Goal: Information Seeking & Learning: Learn about a topic

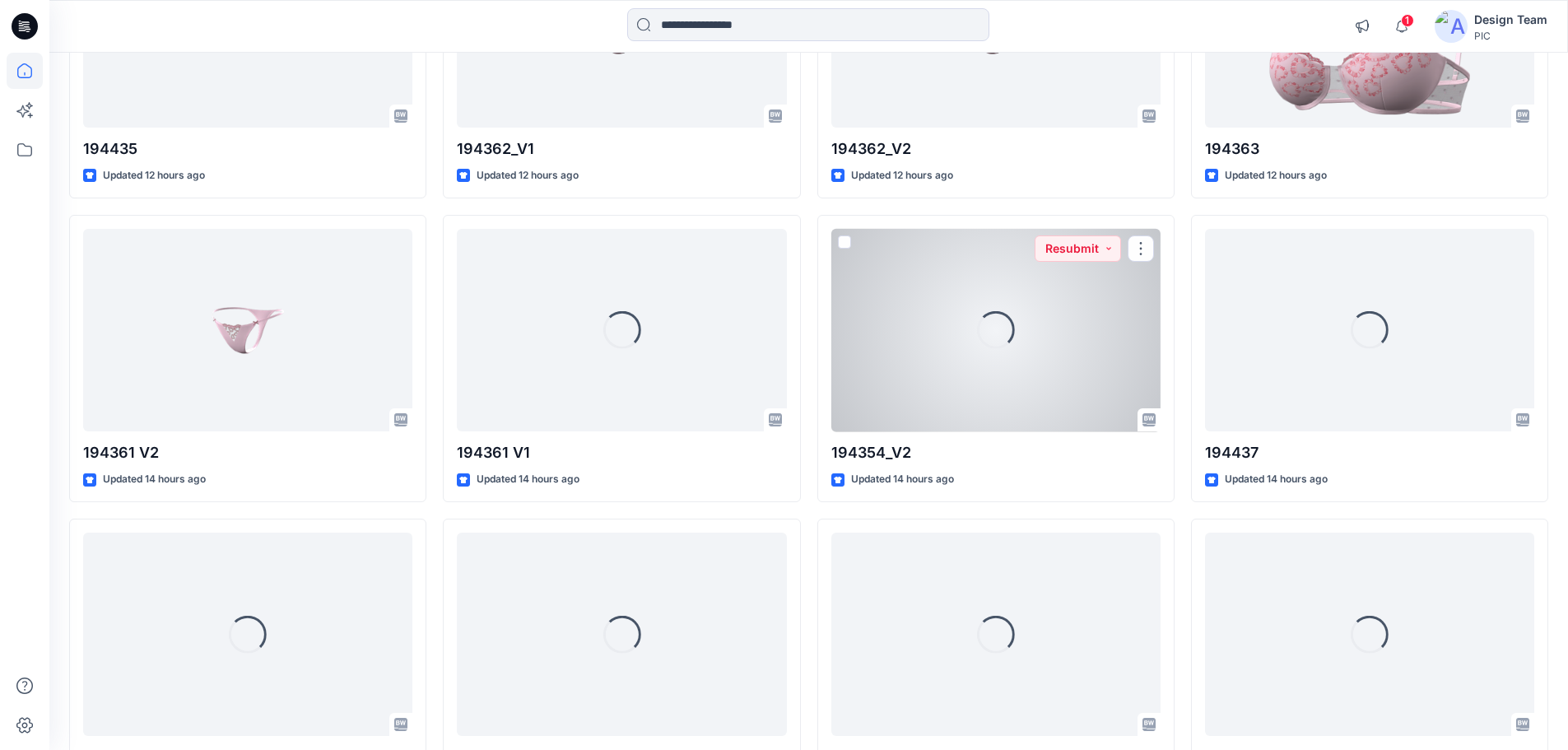
scroll to position [1943, 0]
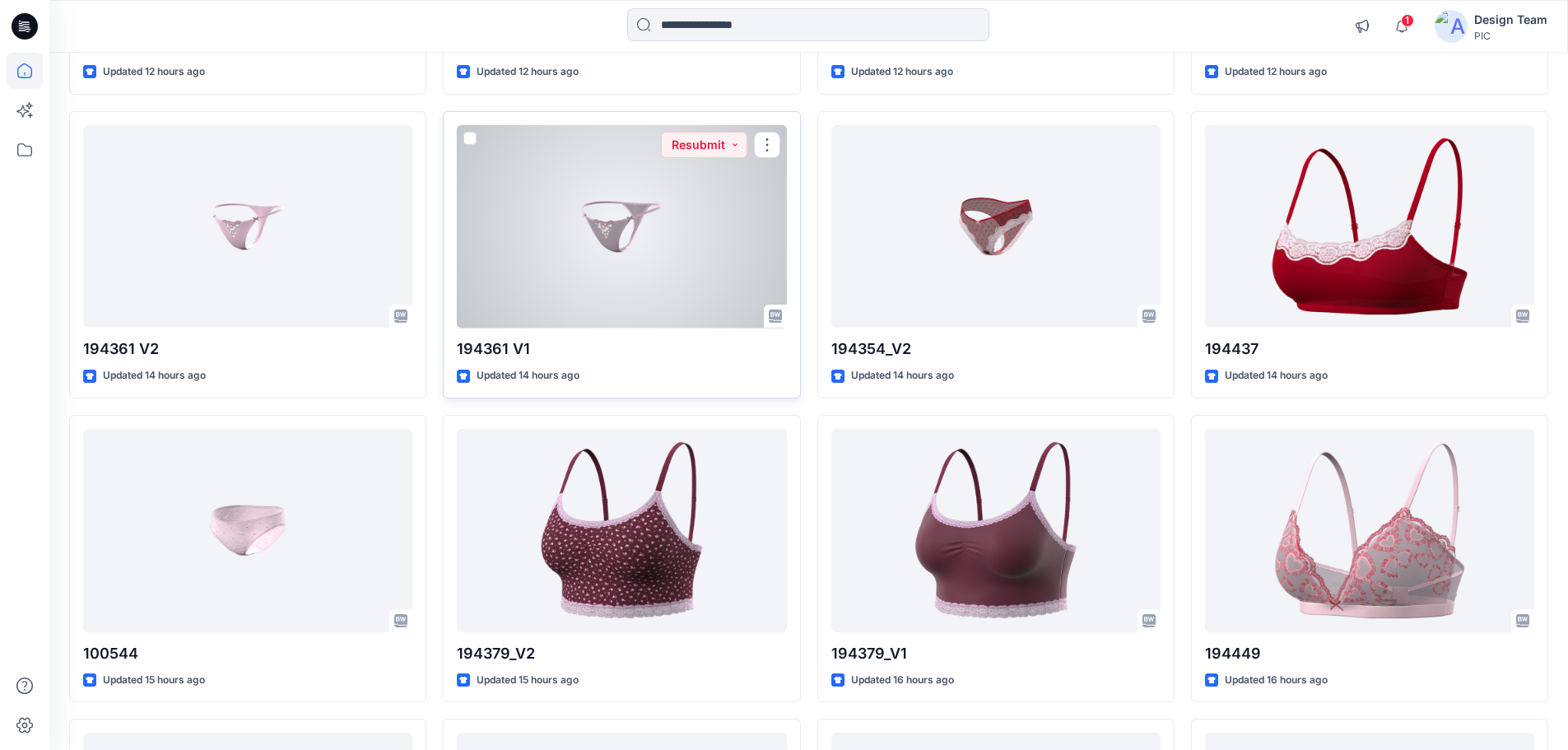
click at [642, 294] on div at bounding box center [622, 226] width 330 height 203
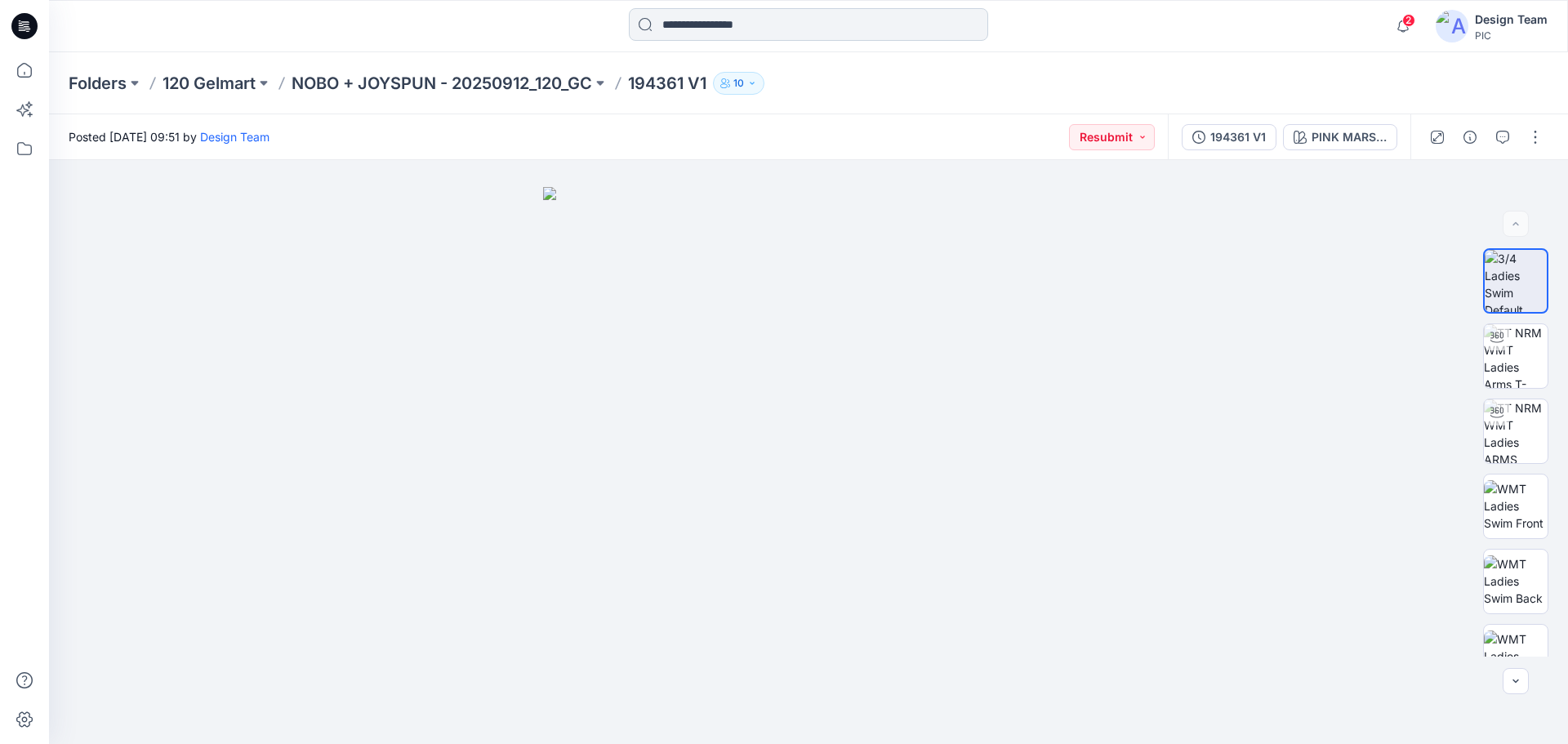
click at [718, 32] on input at bounding box center [808, 24] width 359 height 33
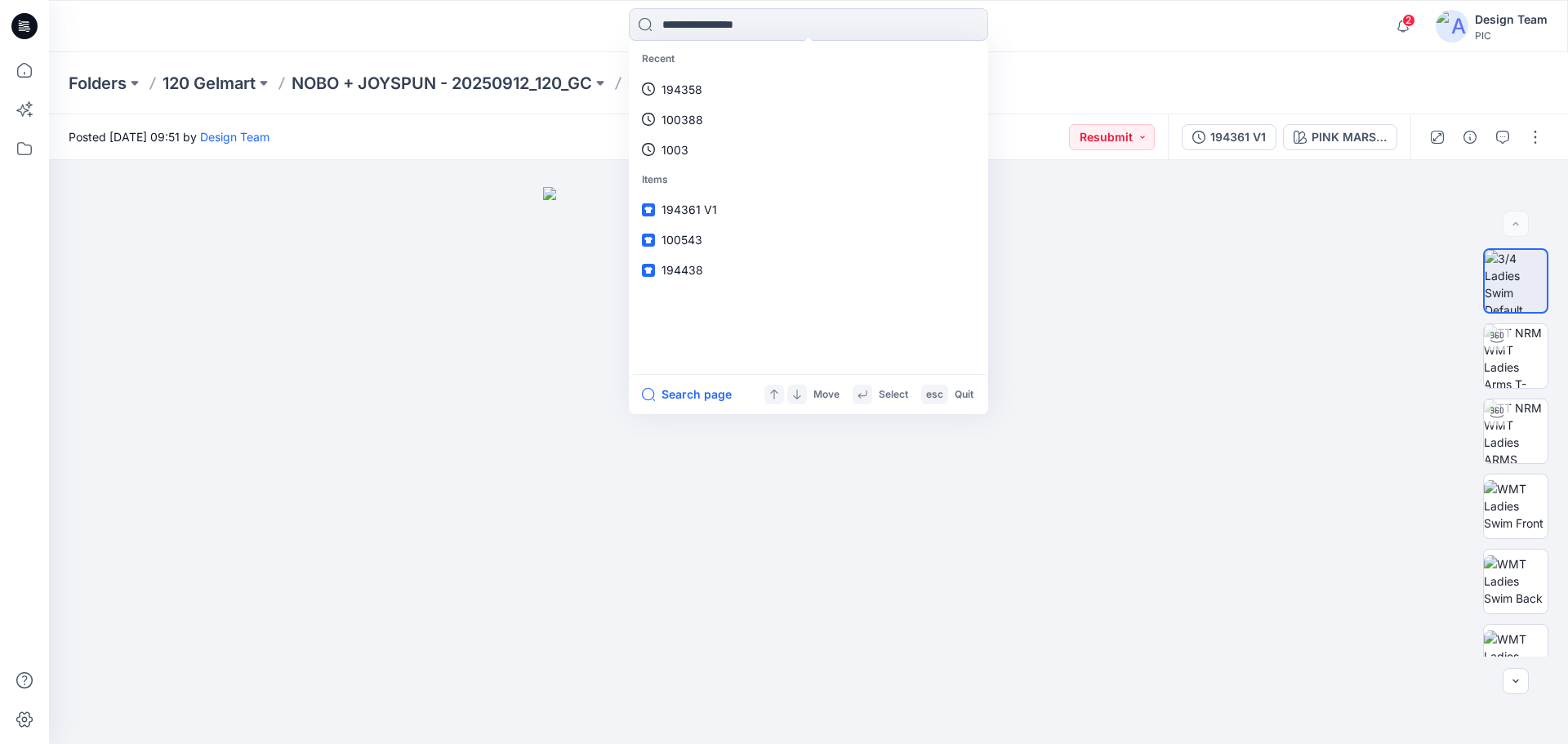
click at [477, 114] on div "Posted [DATE] 09:51 by Design Team Resubmit" at bounding box center [609, 136] width 1119 height 45
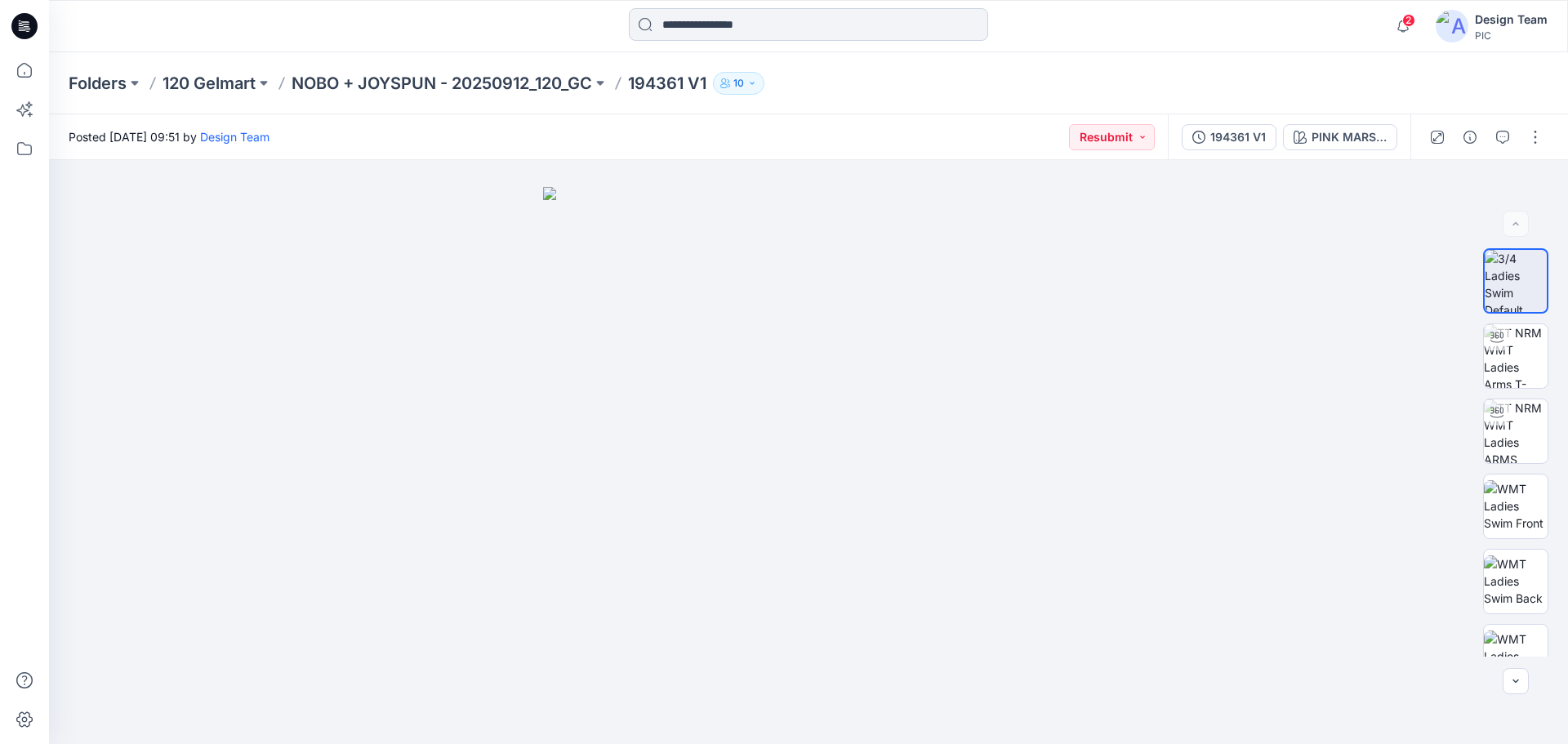
click at [716, 32] on input at bounding box center [808, 24] width 359 height 33
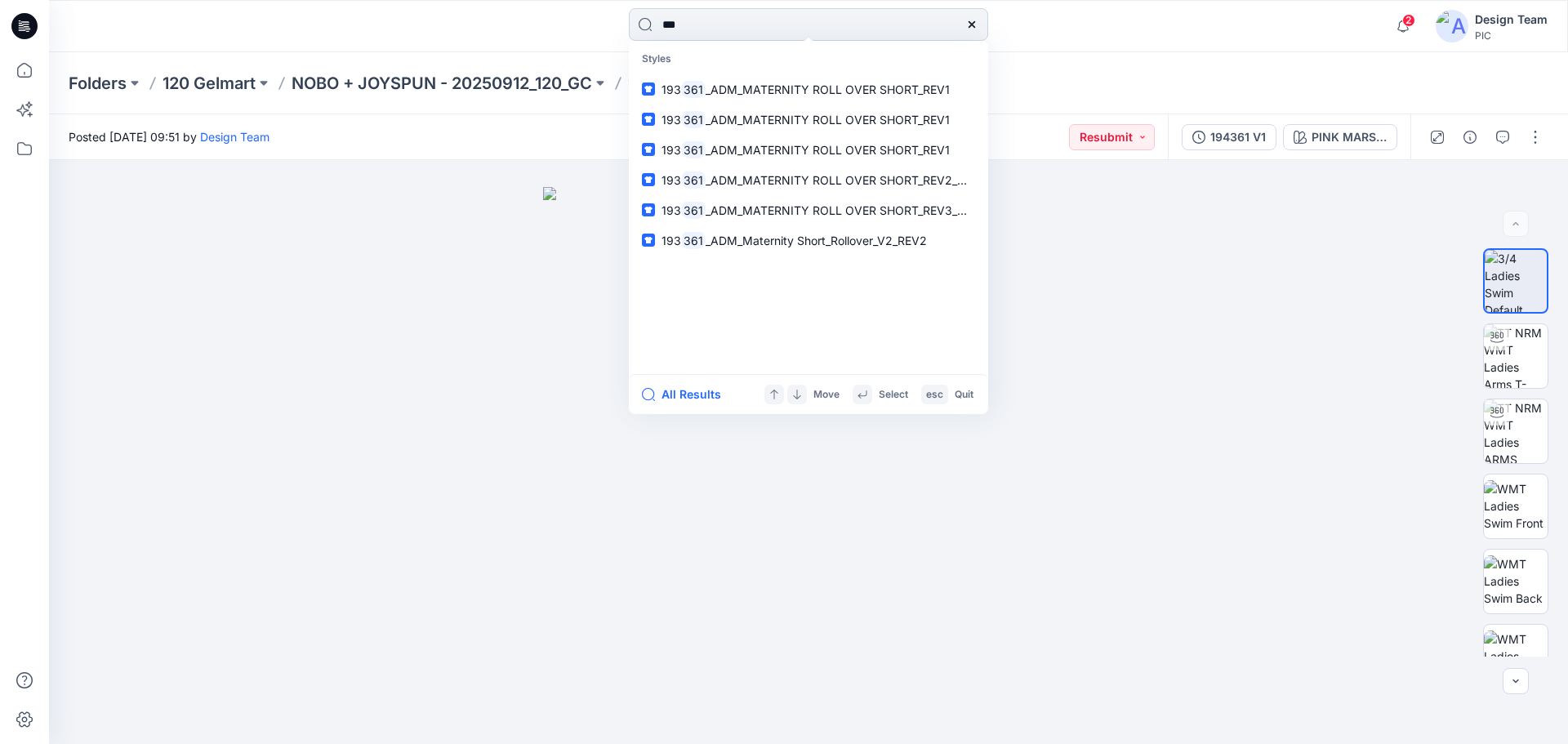
click at [721, 32] on input "***" at bounding box center [808, 24] width 359 height 33
drag, startPoint x: 716, startPoint y: 27, endPoint x: 579, endPoint y: 29, distance: 137.0
click at [579, 29] on div "*** Styles 193 361 _ADM_MATERNITY ROLL OVER SHORT_REV1 193 361 _ADM_MATERNITY R…" at bounding box center [808, 25] width 760 height 36
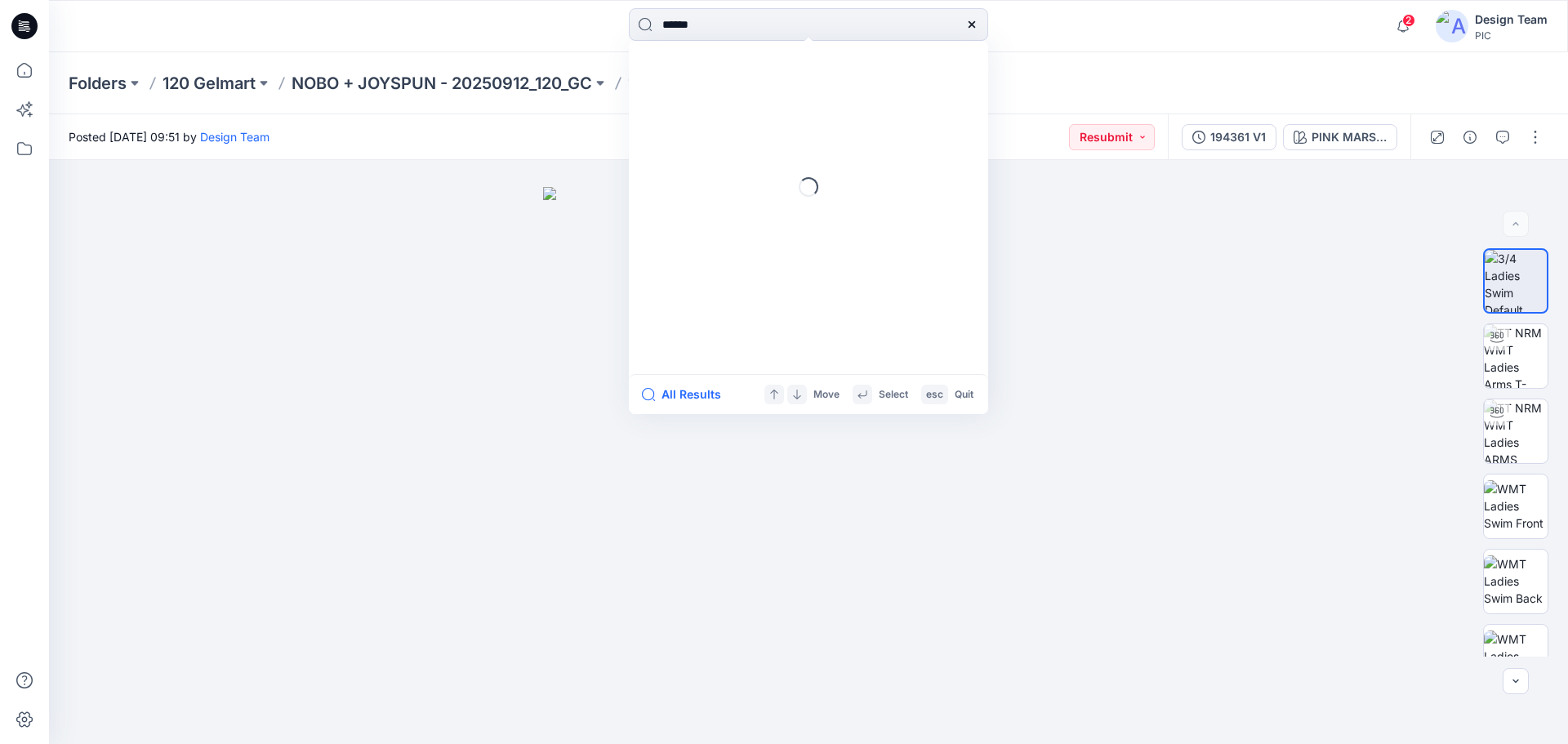
type input "******"
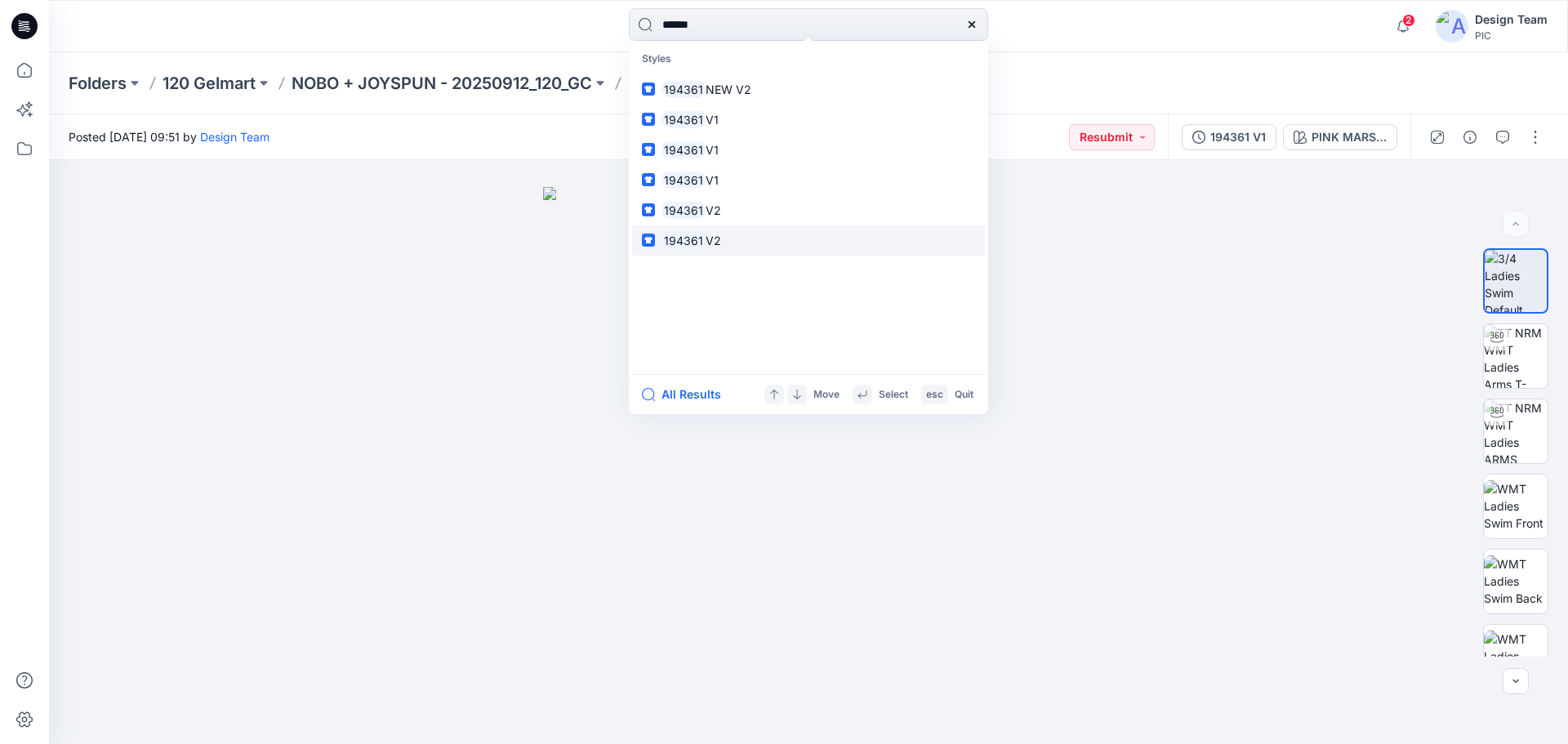
click at [730, 230] on link "194361 V2" at bounding box center [808, 240] width 353 height 30
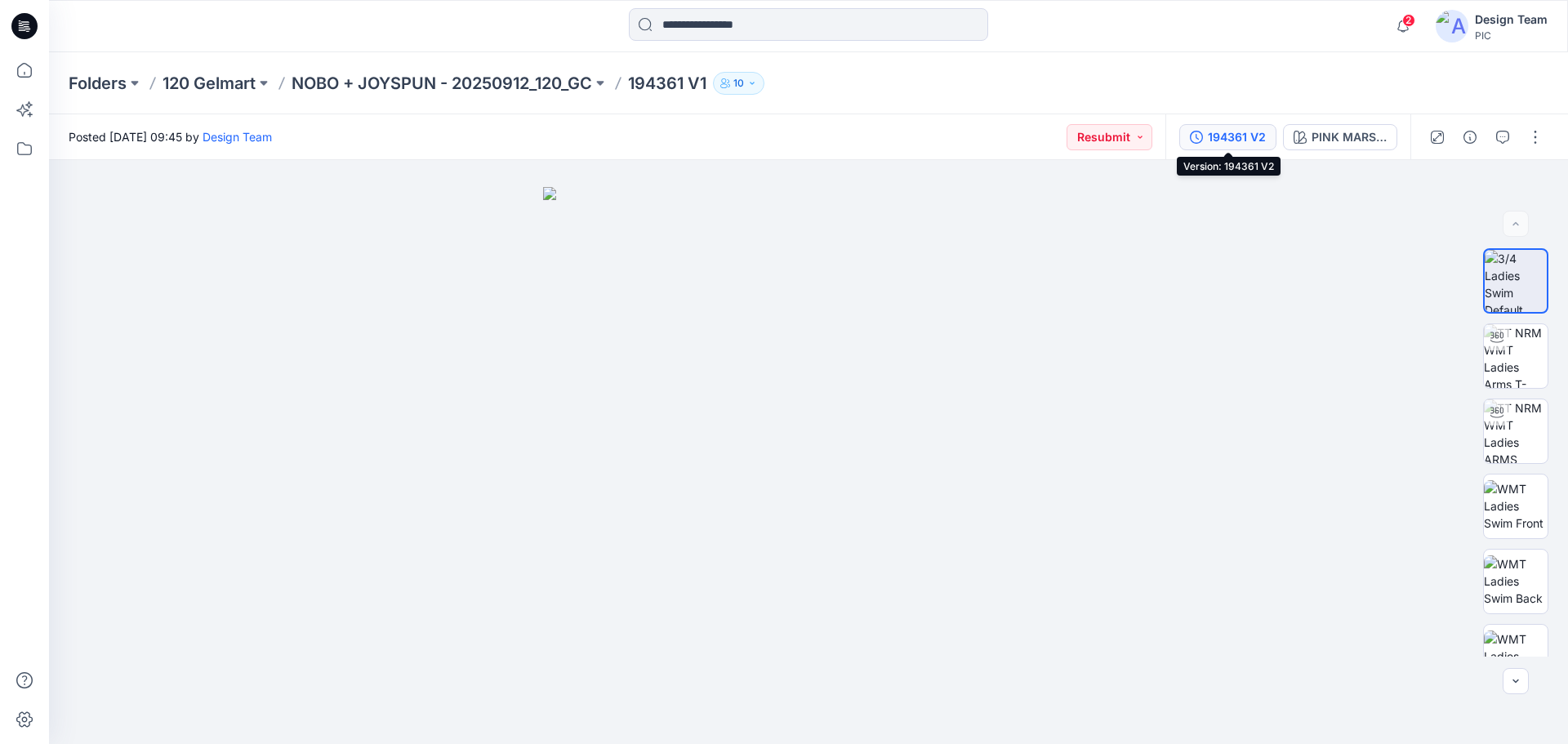
click at [1237, 140] on div "194361 V2" at bounding box center [1237, 136] width 58 height 18
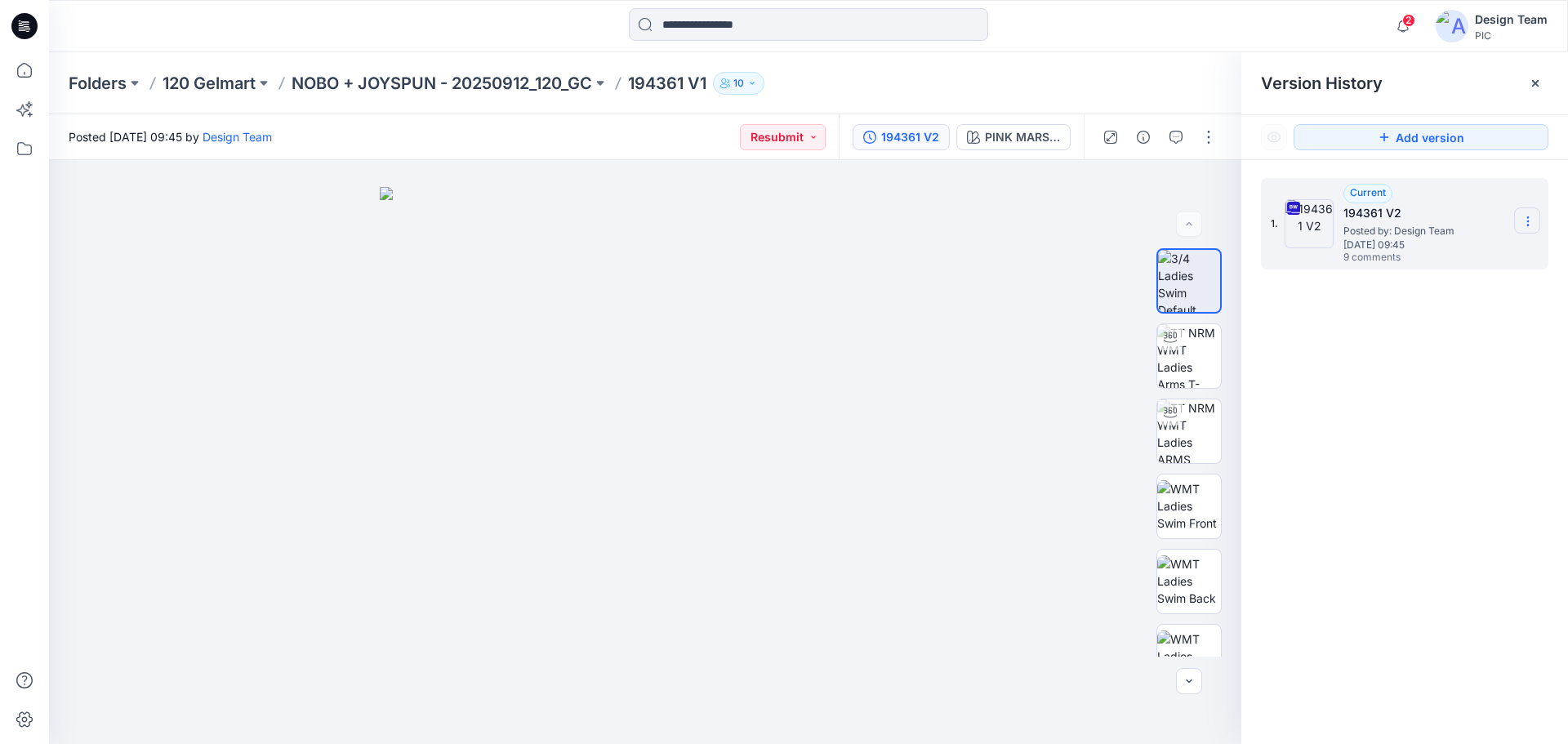
drag, startPoint x: 1531, startPoint y: 219, endPoint x: 1522, endPoint y: 223, distance: 9.8
click at [1529, 219] on icon at bounding box center [1528, 222] width 14 height 14
click at [1457, 252] on span "Download Source BW File" at bounding box center [1446, 253] width 137 height 19
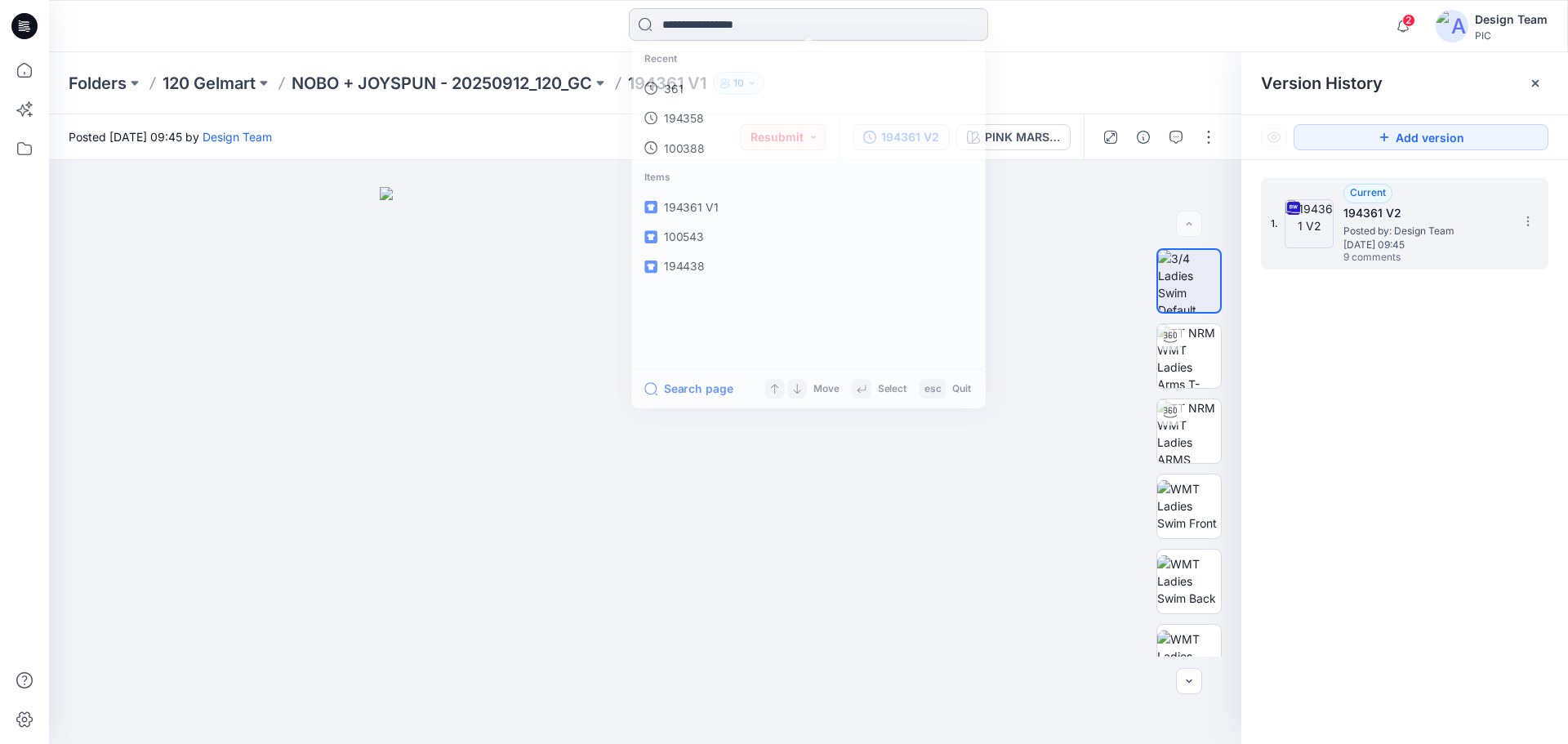
click at [724, 23] on input at bounding box center [808, 24] width 359 height 33
click at [389, 237] on img at bounding box center [645, 465] width 530 height 557
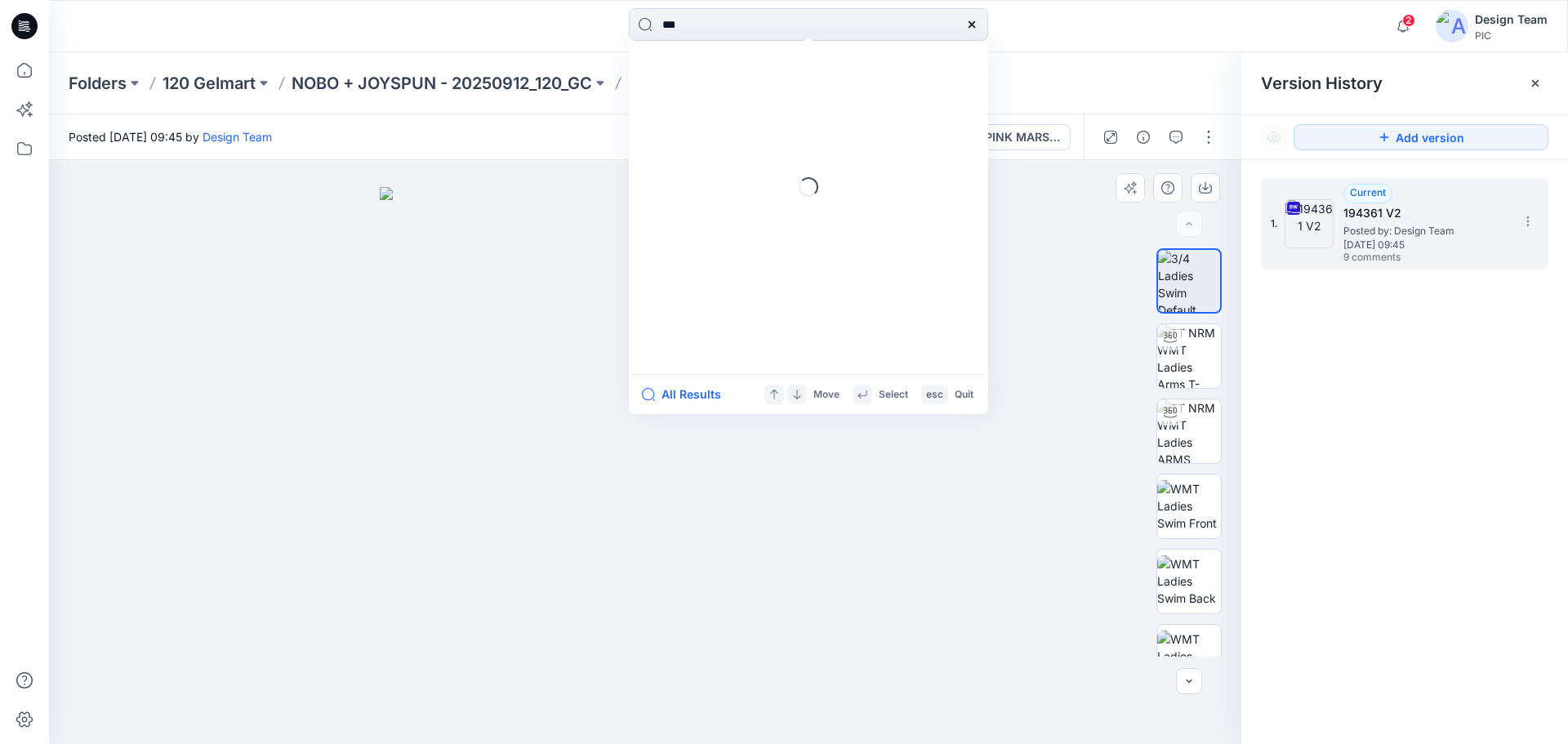
click at [524, 190] on img at bounding box center [645, 465] width 530 height 557
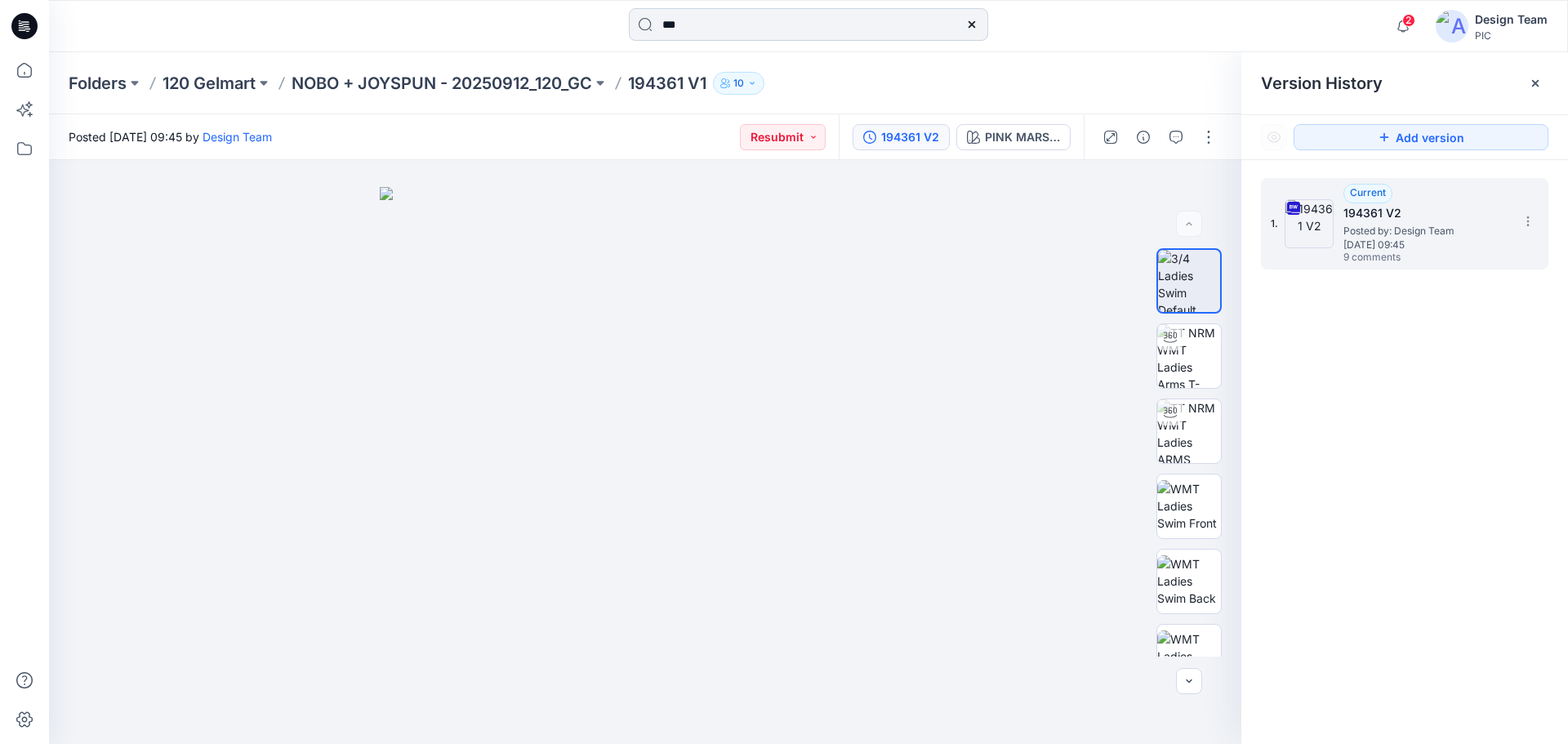
click at [774, 24] on input "***" at bounding box center [808, 24] width 359 height 33
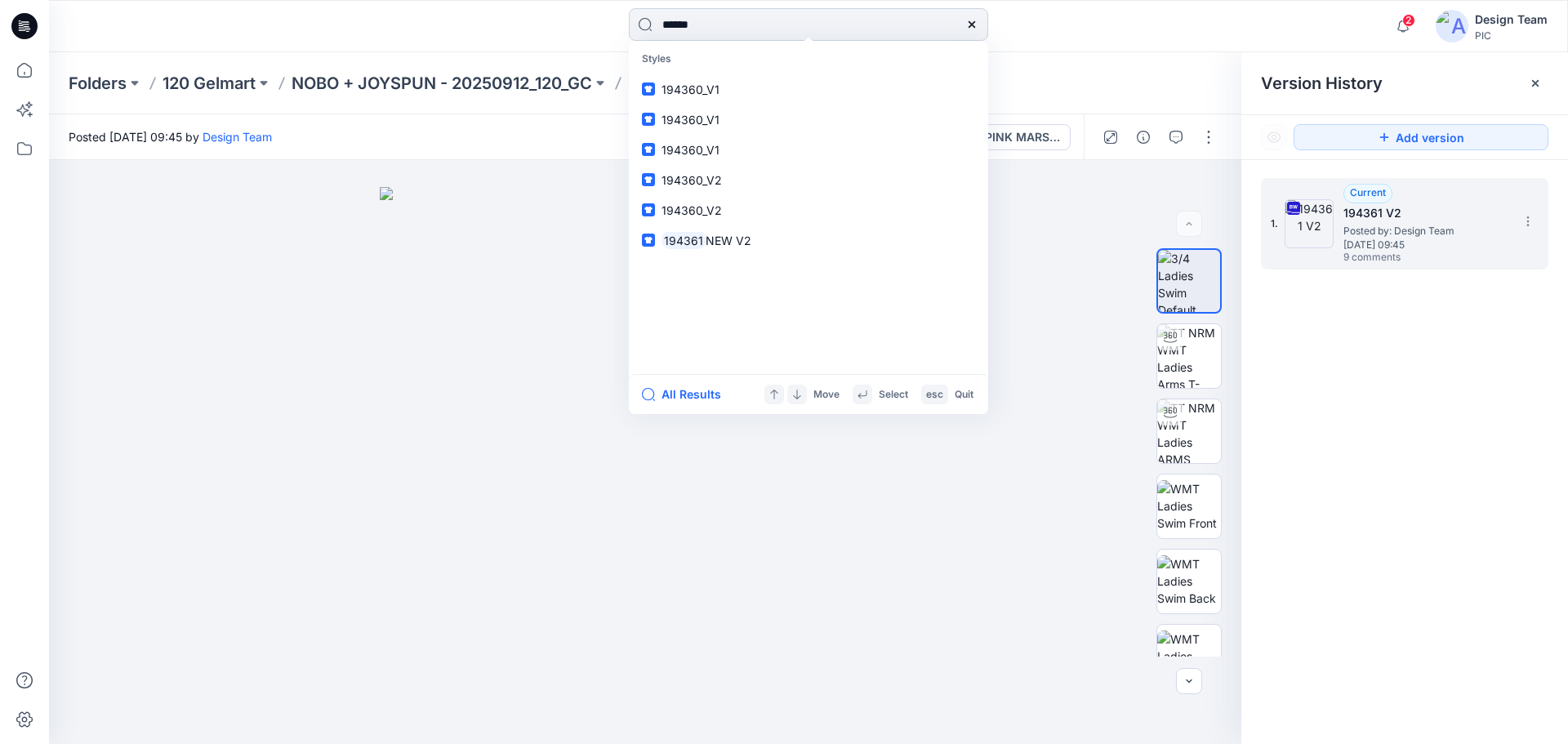
type input "******"
click at [733, 122] on link "194361 V1" at bounding box center [808, 119] width 353 height 30
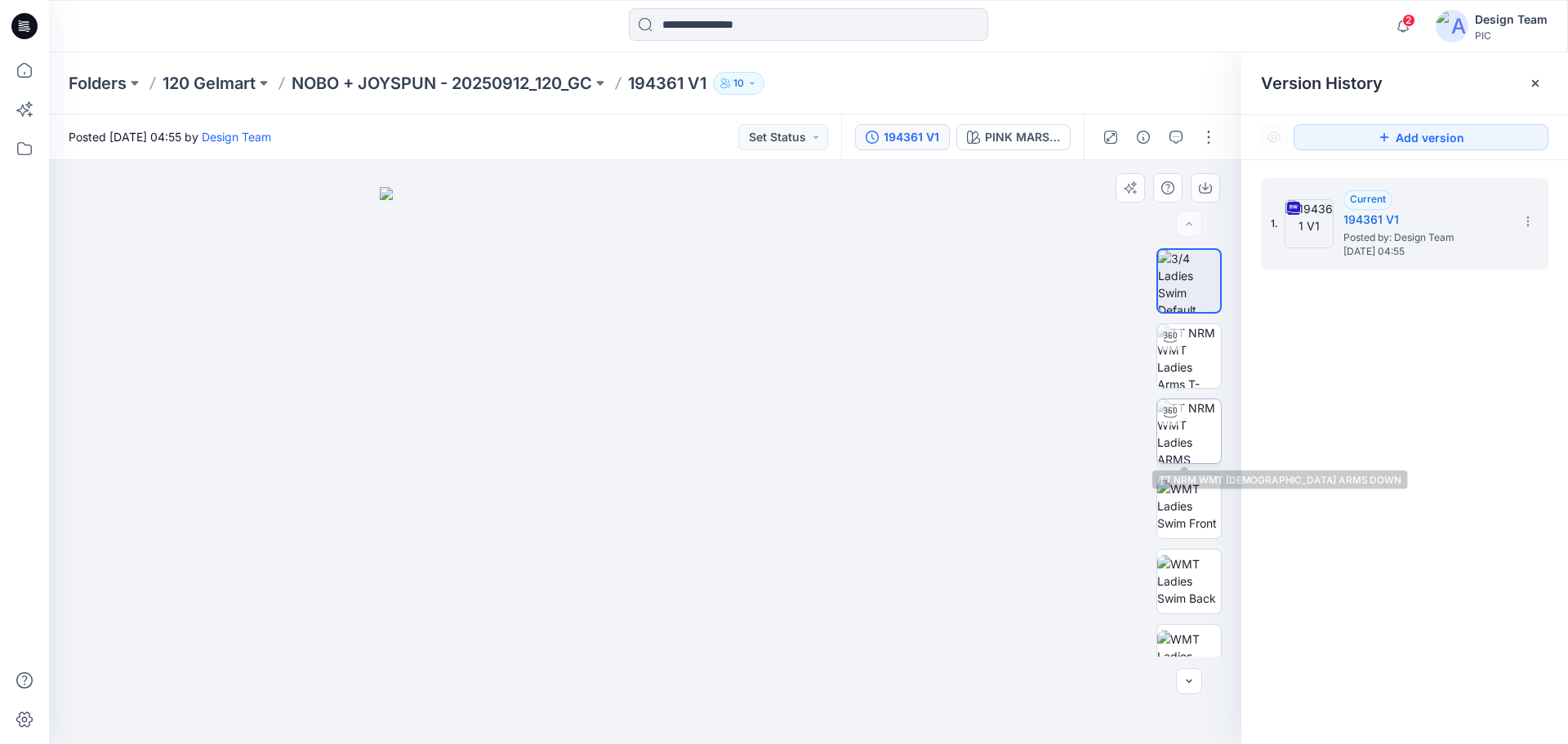
click at [1201, 438] on img at bounding box center [1190, 432] width 64 height 64
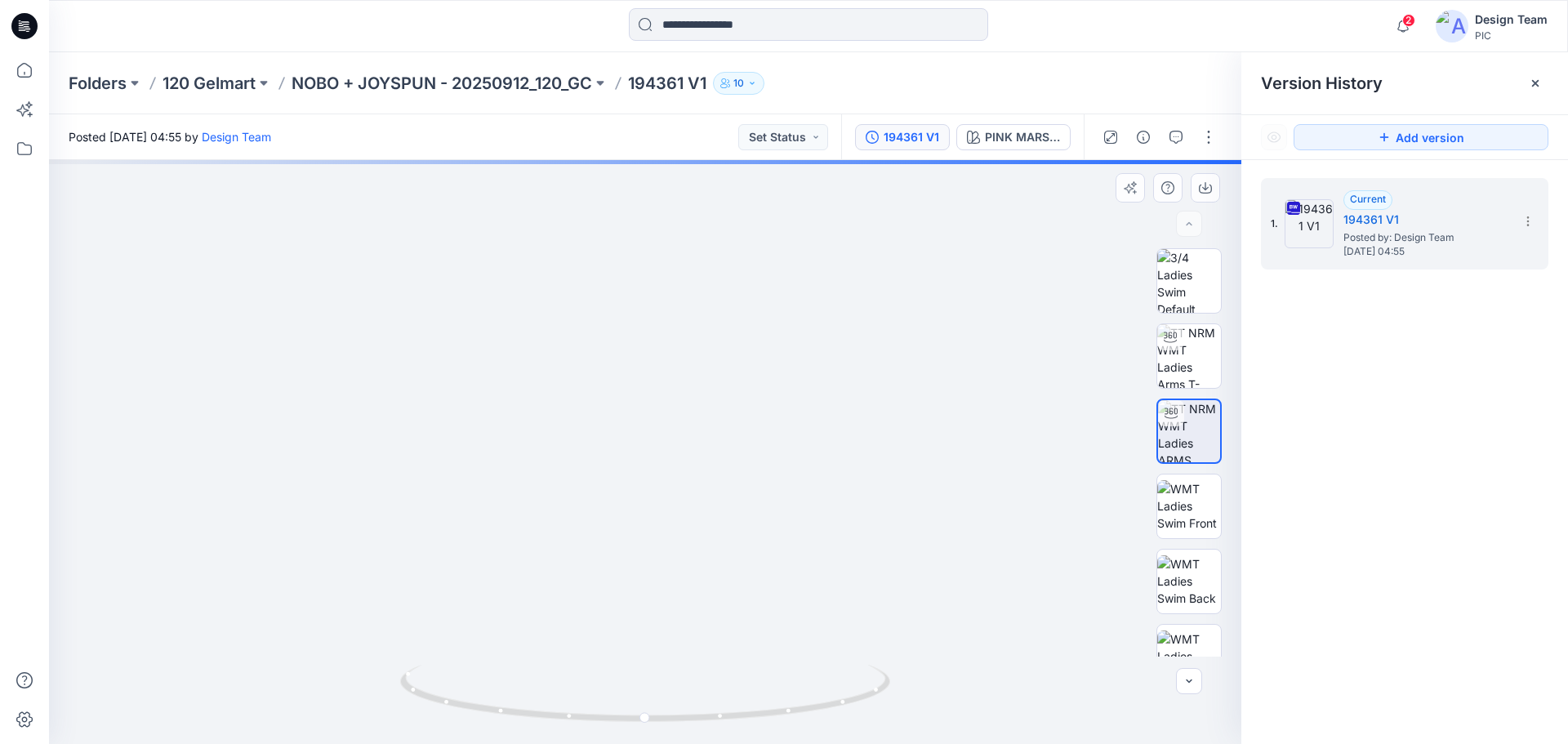
drag, startPoint x: 767, startPoint y: 505, endPoint x: 818, endPoint y: 269, distance: 241.4
click at [822, 263] on img at bounding box center [671, 151] width 1243 height 1186
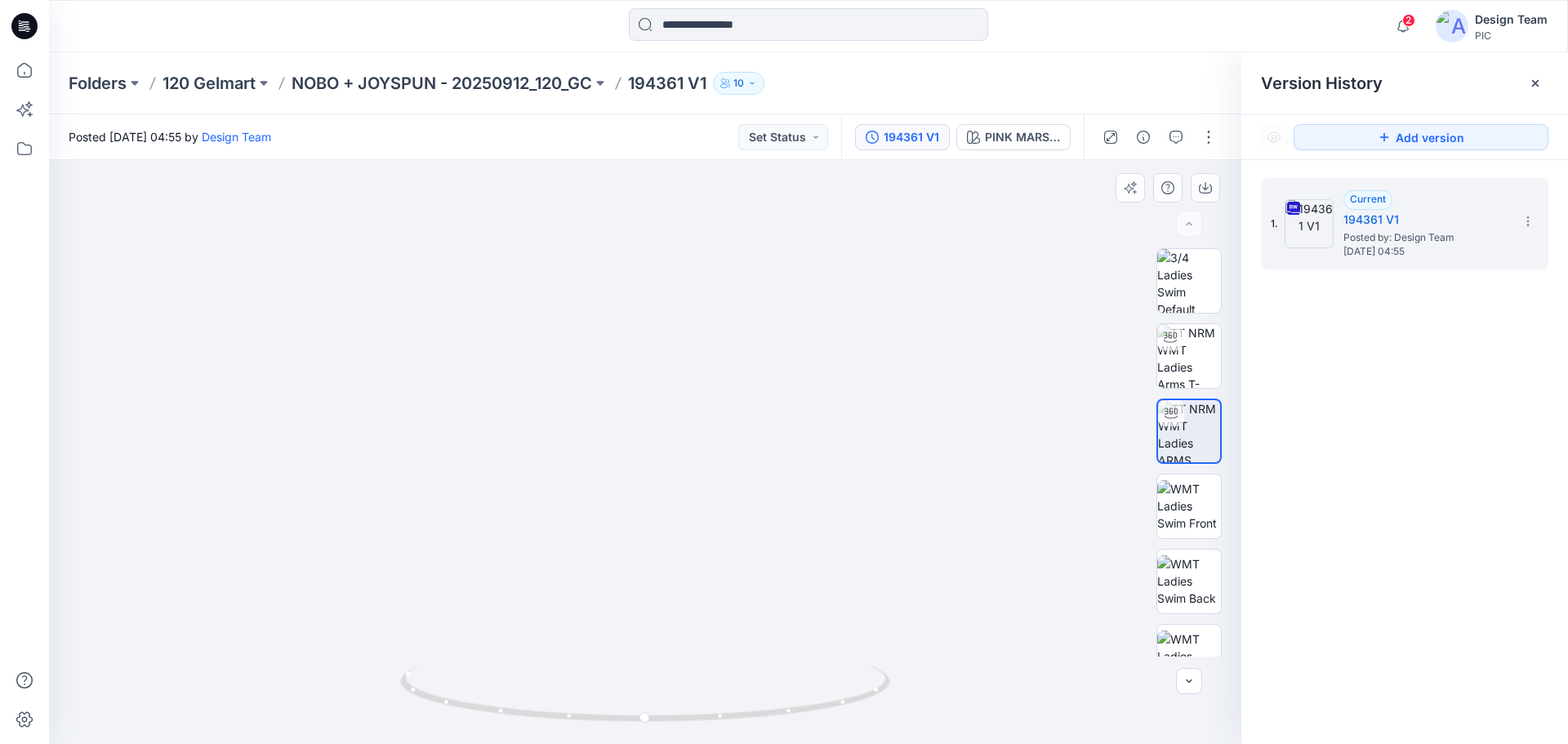
drag, startPoint x: 834, startPoint y: 410, endPoint x: 825, endPoint y: 442, distance: 33.2
click at [825, 439] on img at bounding box center [646, 241] width 1078 height 1005
click at [1164, 357] on img at bounding box center [1190, 356] width 64 height 64
drag, startPoint x: 709, startPoint y: 556, endPoint x: 792, endPoint y: 358, distance: 214.7
click at [719, 505] on img at bounding box center [645, 283] width 1243 height 920
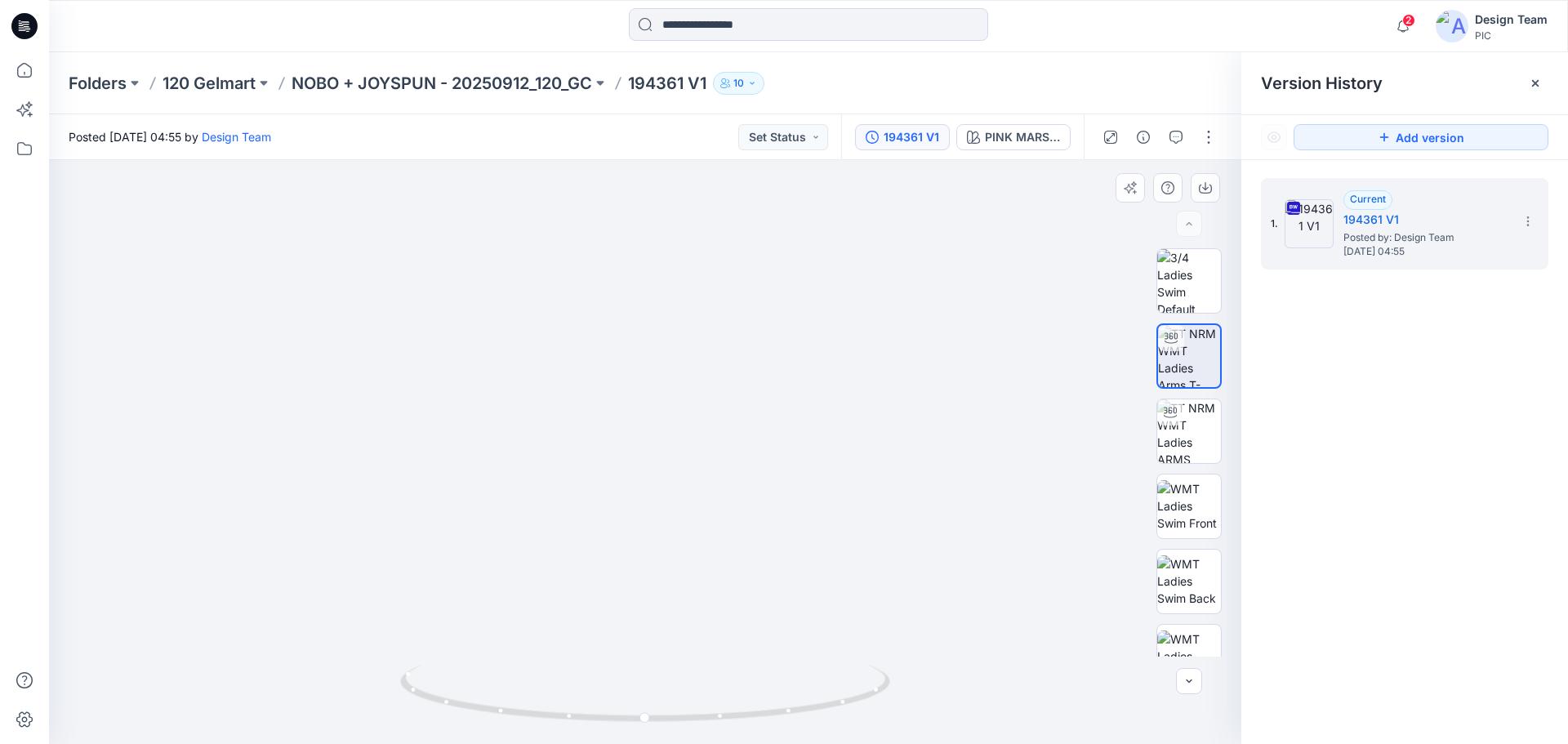
drag, startPoint x: 792, startPoint y: 358, endPoint x: 844, endPoint y: 201, distance: 165.4
click at [852, 201] on img at bounding box center [645, 283] width 1243 height 920
drag, startPoint x: 902, startPoint y: 311, endPoint x: 667, endPoint y: 576, distance: 354.2
click at [667, 576] on img at bounding box center [610, 80] width 1592 height 1326
drag, startPoint x: 744, startPoint y: 406, endPoint x: 740, endPoint y: 432, distance: 26.3
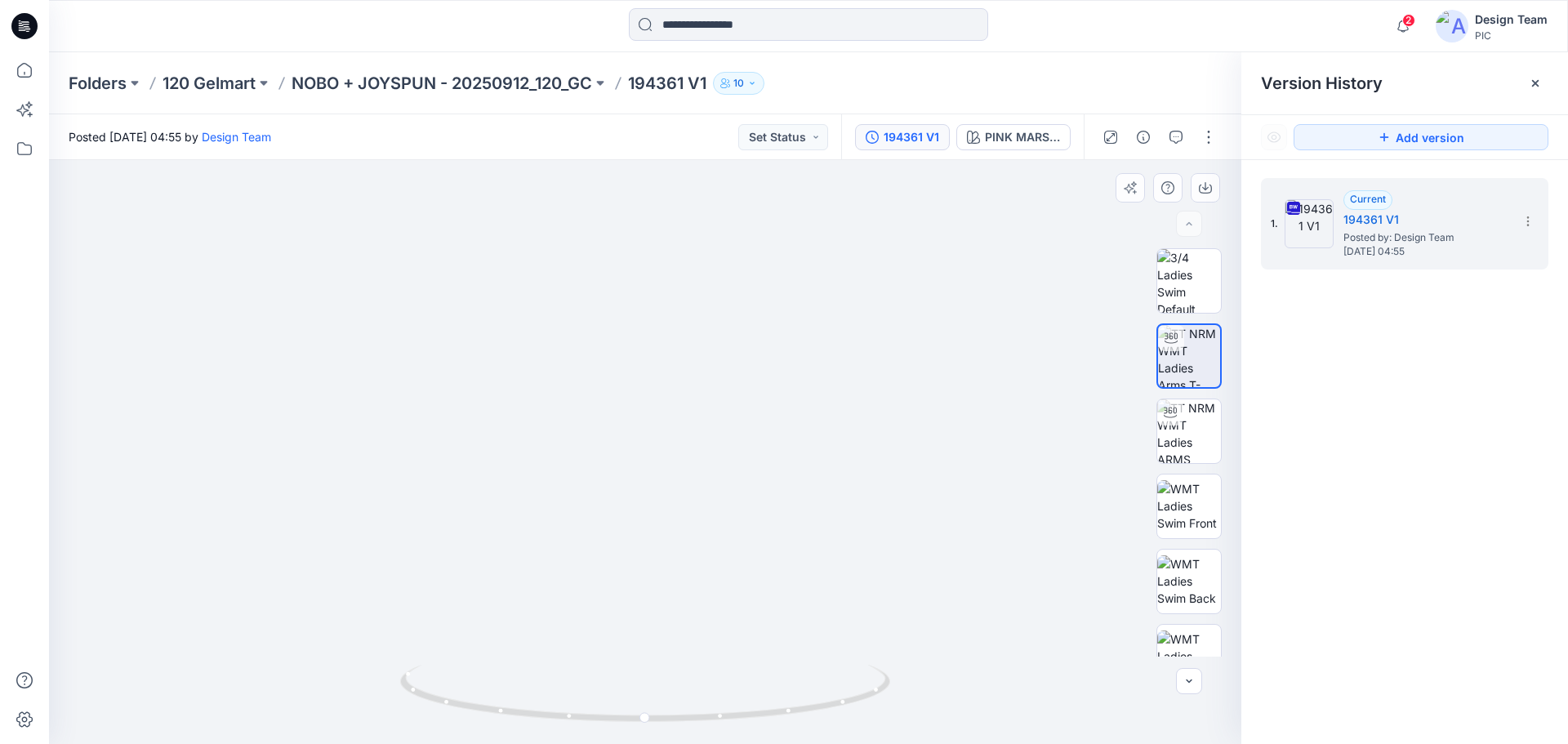
click at [740, 432] on img at bounding box center [642, 92] width 1592 height 1304
drag, startPoint x: 23, startPoint y: 28, endPoint x: 45, endPoint y: 34, distance: 22.8
click at [23, 28] on icon at bounding box center [21, 27] width 6 height 1
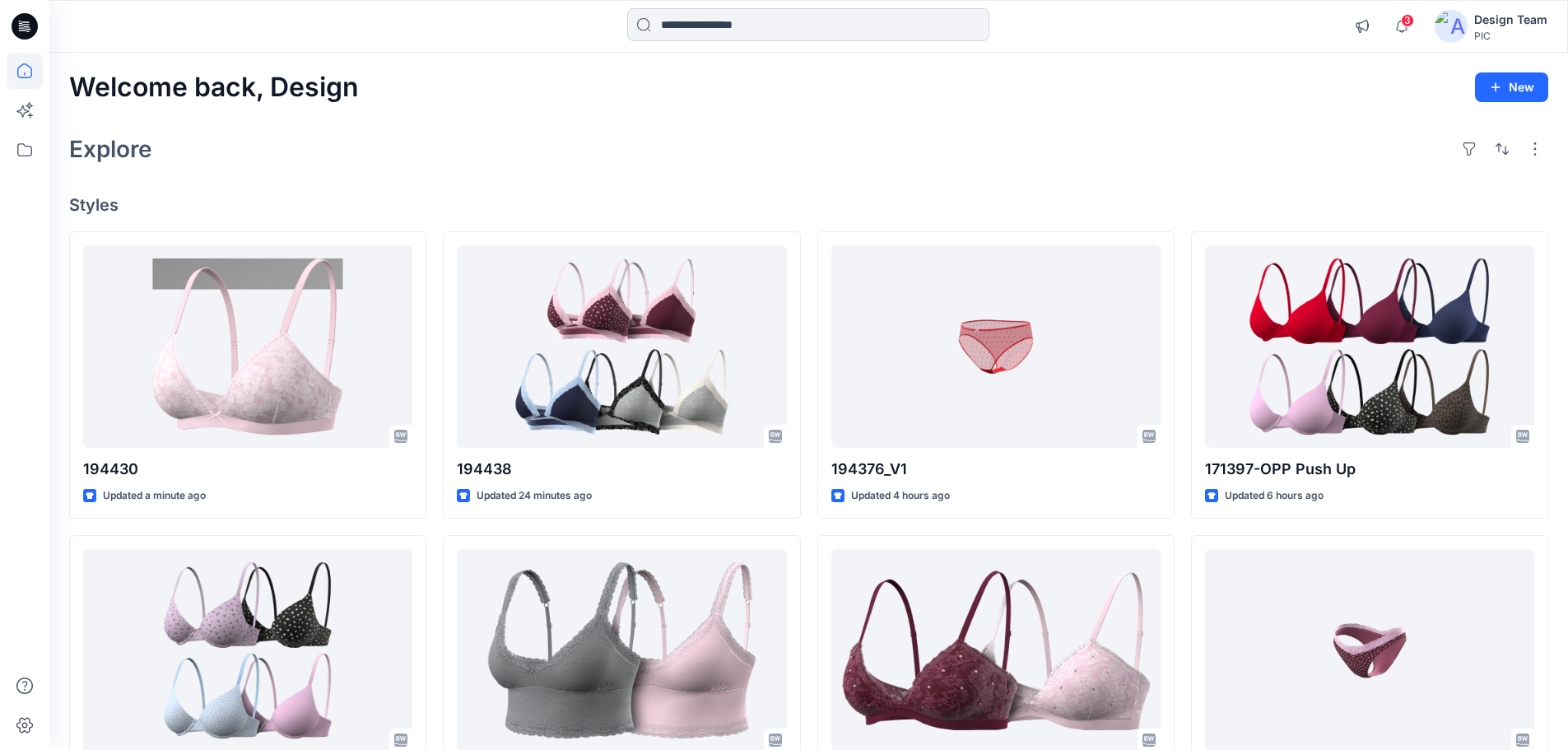
click at [870, 29] on input at bounding box center [808, 24] width 362 height 33
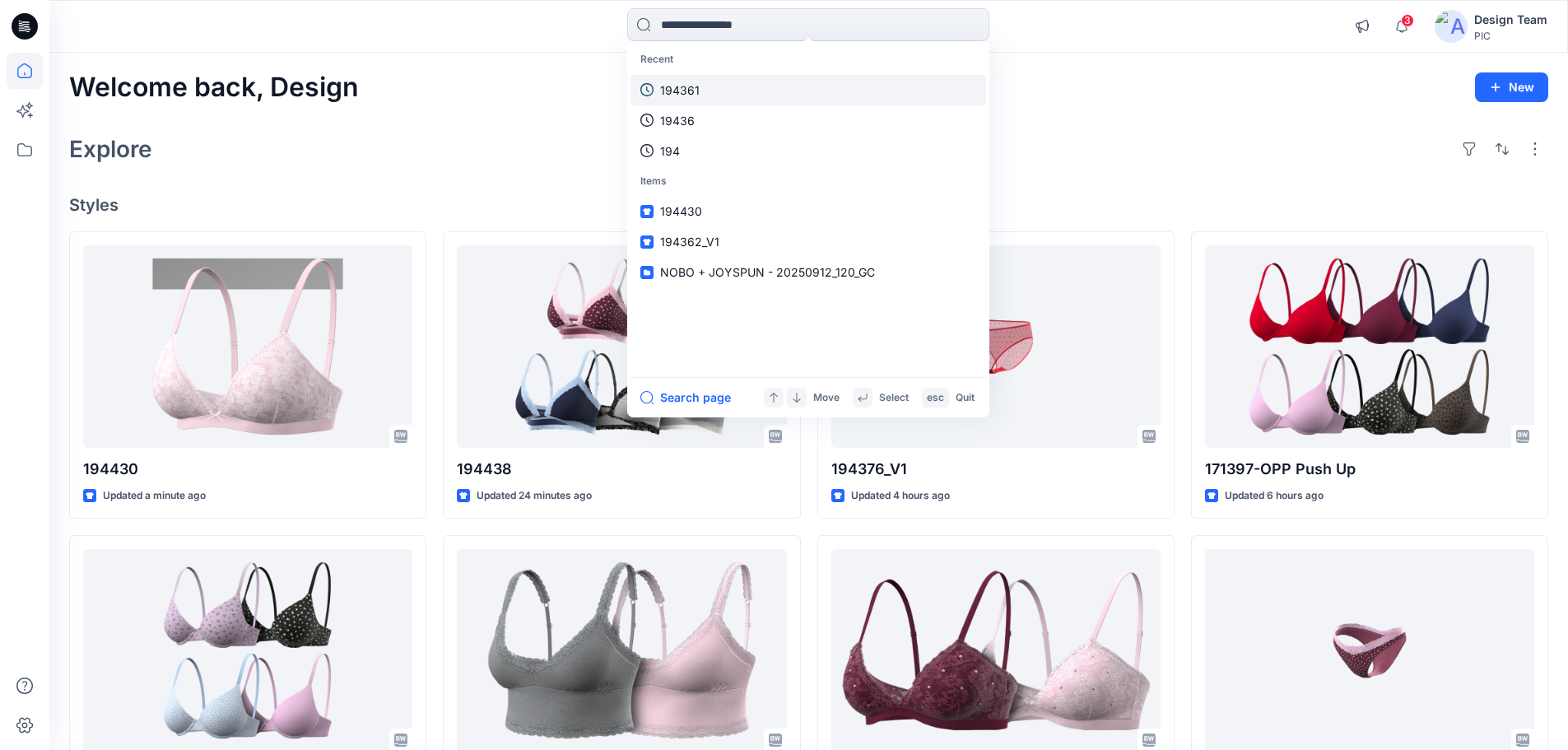
click at [751, 90] on link "194361" at bounding box center [808, 90] width 356 height 30
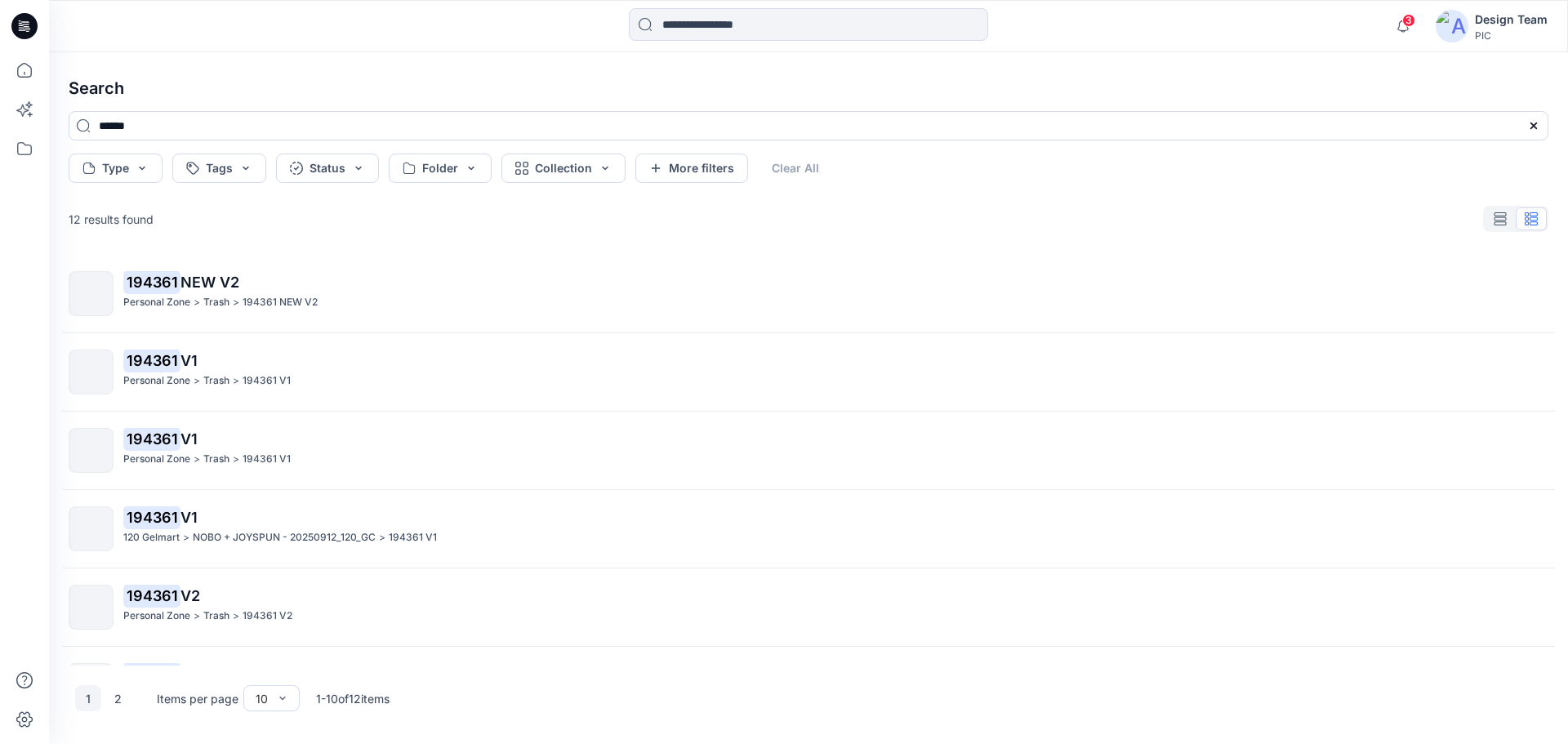
drag, startPoint x: 165, startPoint y: 439, endPoint x: 180, endPoint y: 438, distance: 15.0
click at [165, 438] on mark "194361" at bounding box center [151, 438] width 57 height 23
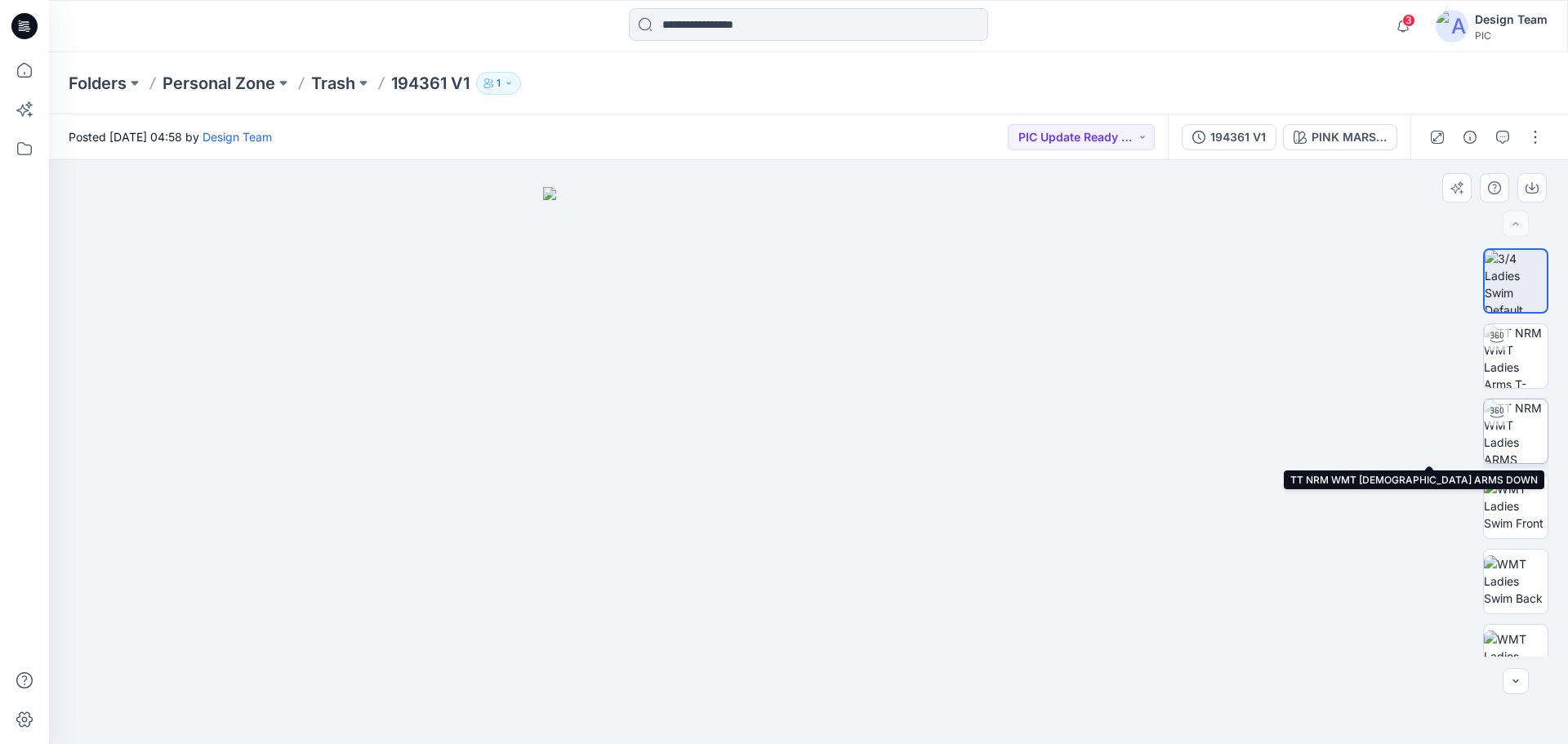
click at [1519, 442] on img at bounding box center [1516, 432] width 64 height 64
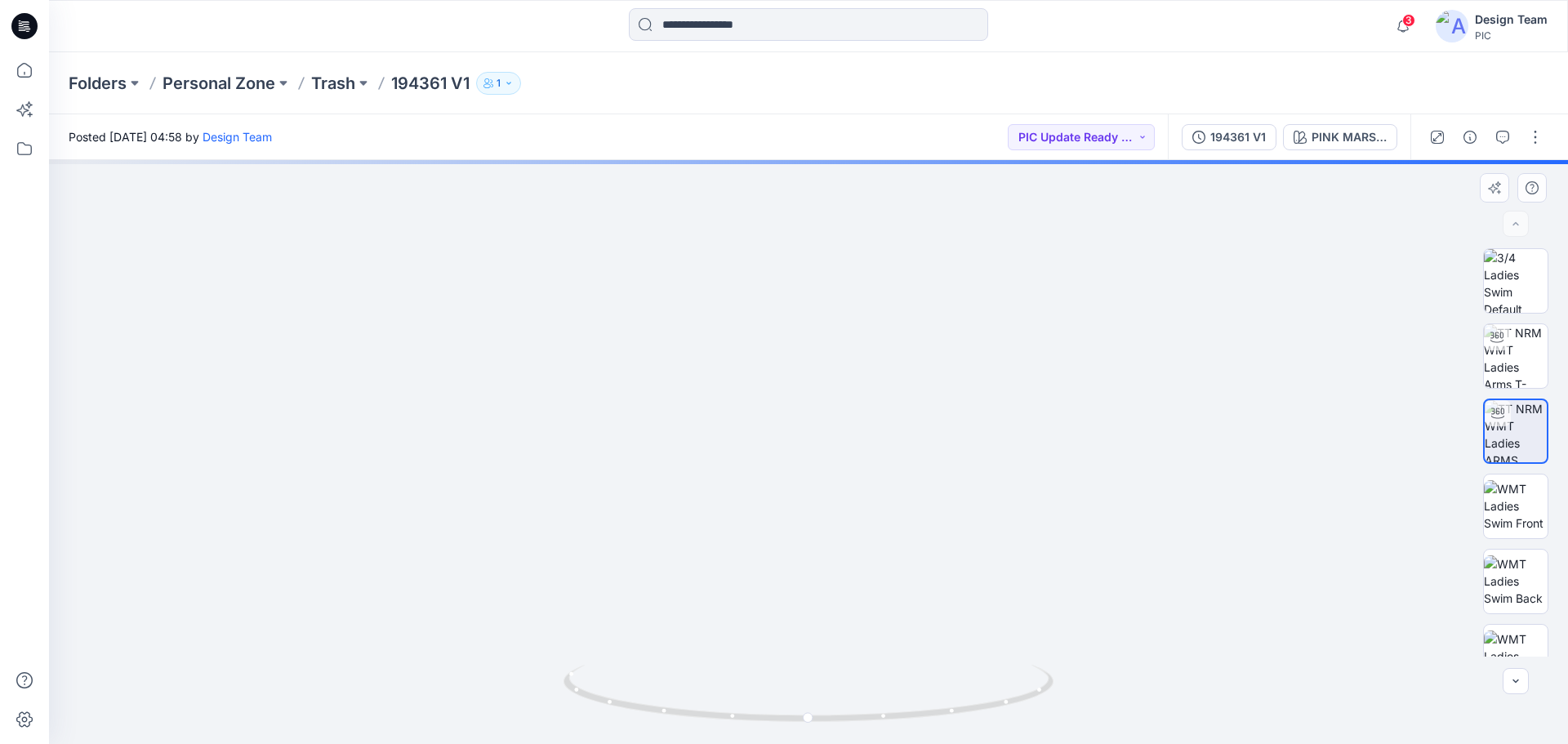
drag, startPoint x: 960, startPoint y: 627, endPoint x: 917, endPoint y: 389, distance: 241.9
click at [923, 389] on img at bounding box center [808, 164] width 1243 height 1160
click at [880, 452] on img at bounding box center [795, 67] width 1592 height 1352
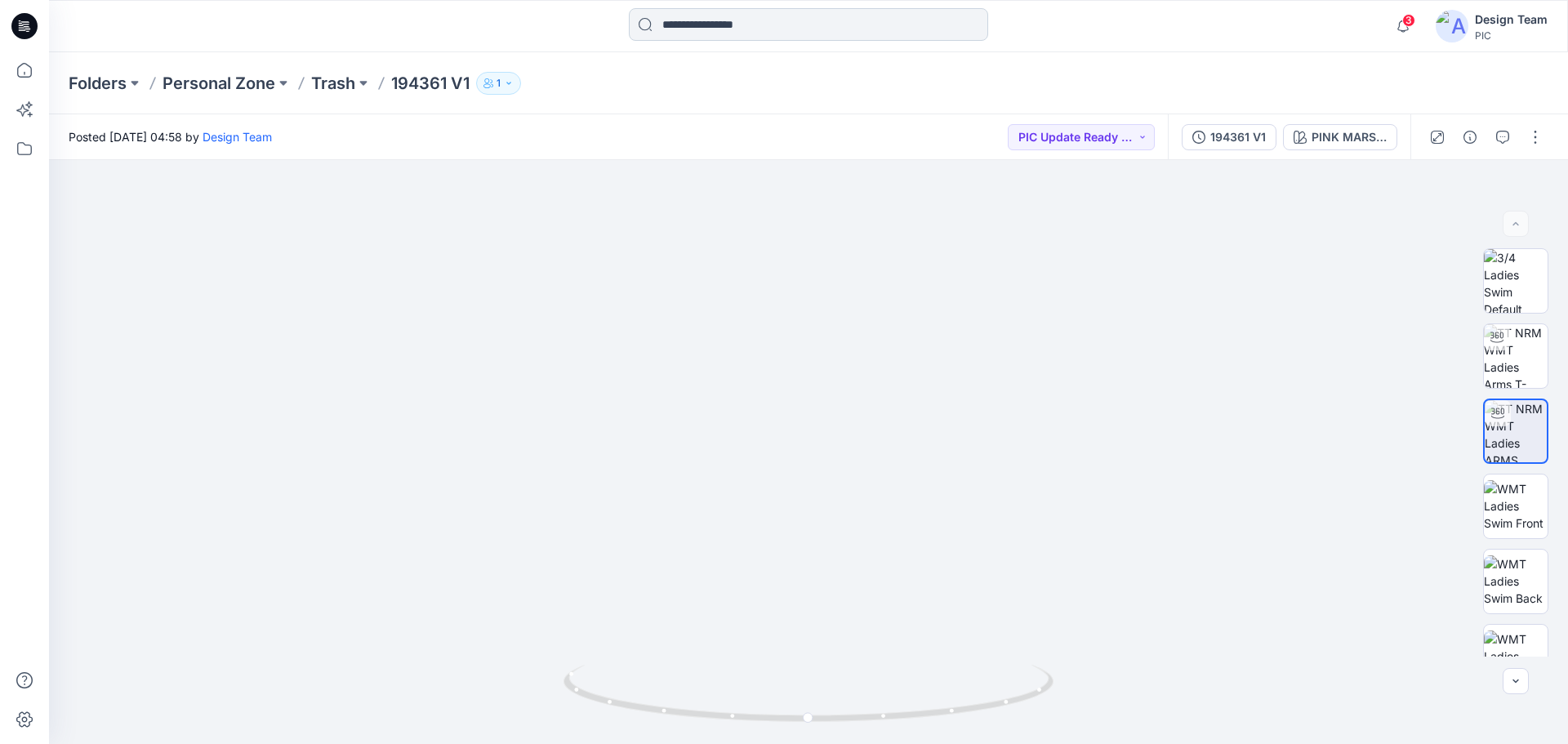
click at [772, 29] on input at bounding box center [808, 24] width 359 height 33
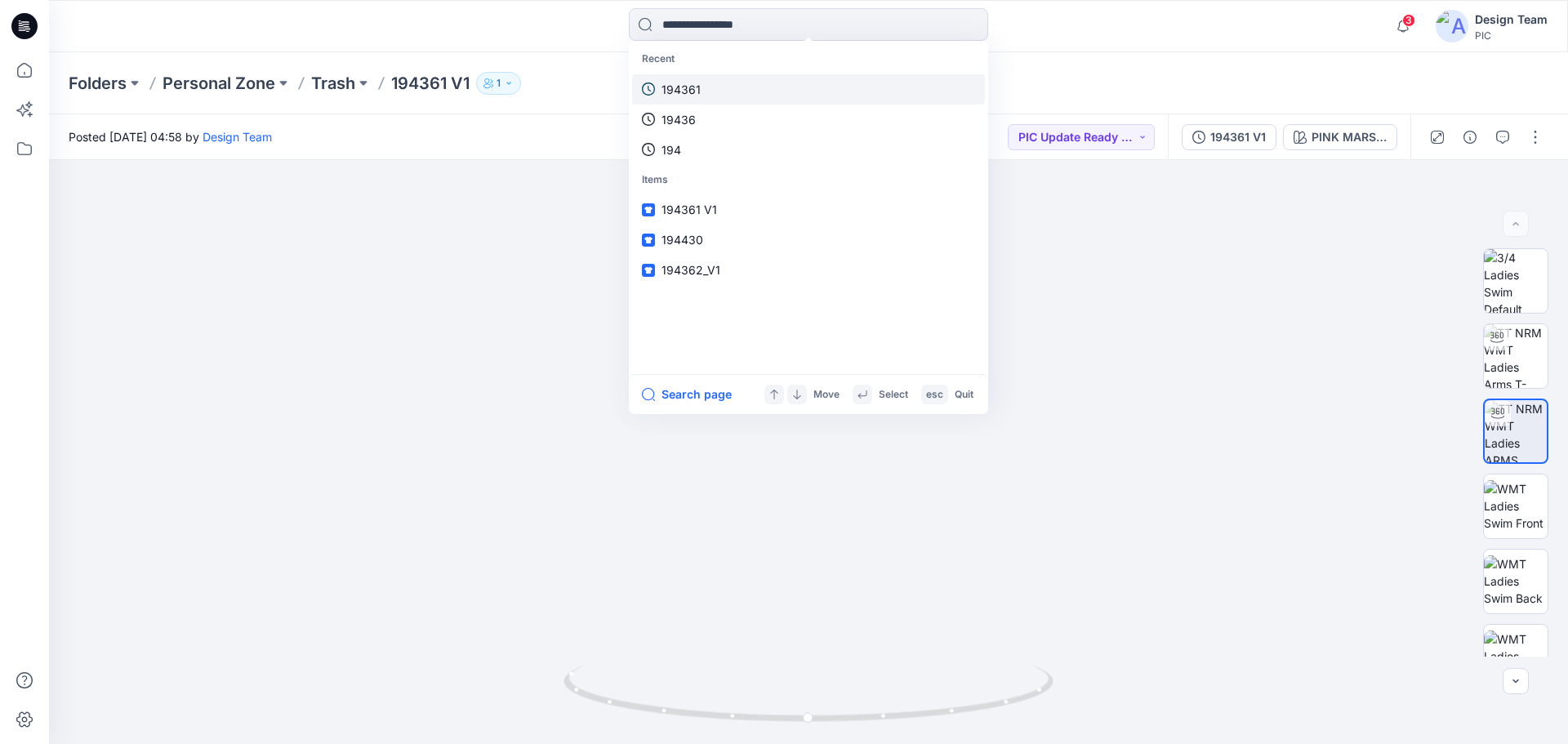
click at [695, 96] on p "194361" at bounding box center [680, 90] width 40 height 17
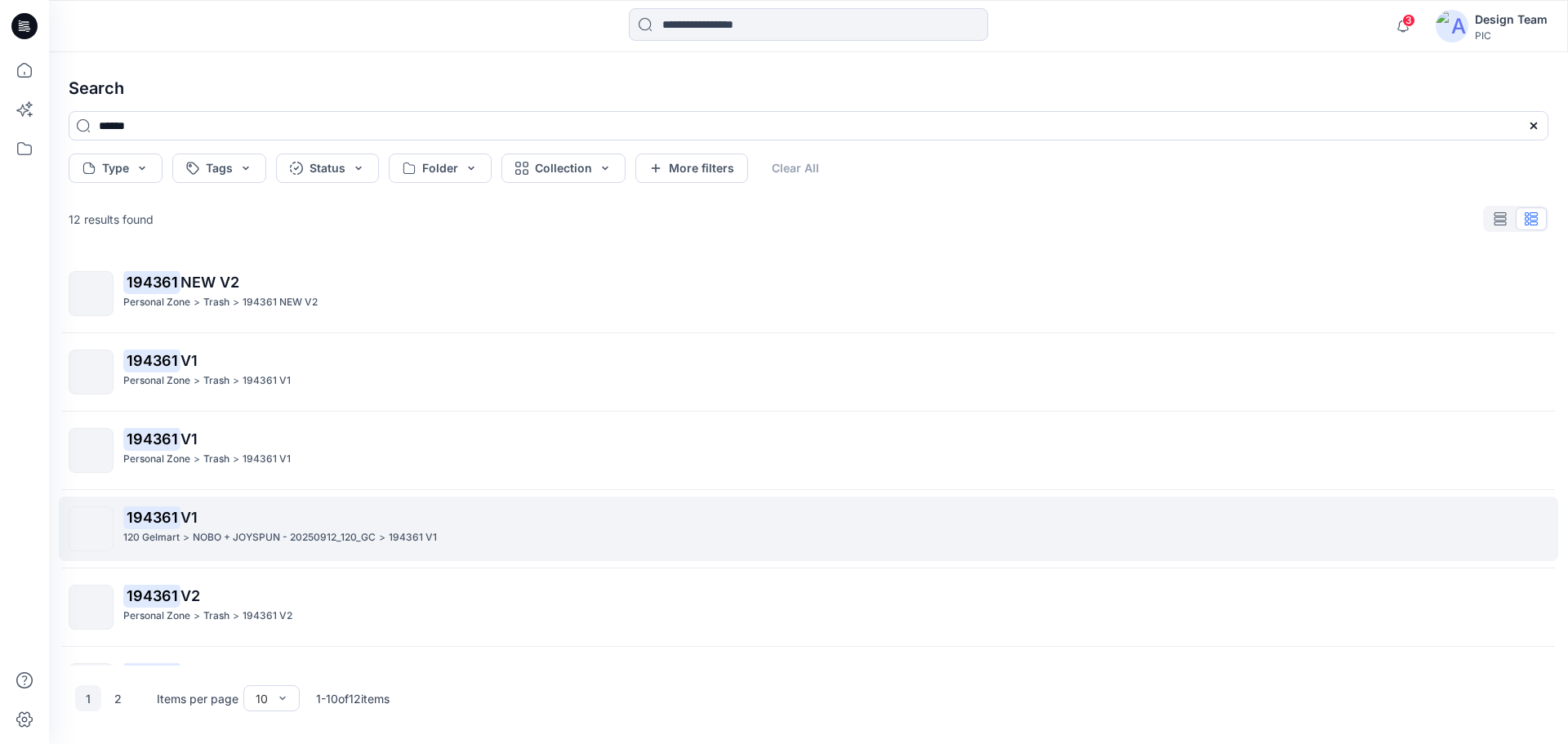
click at [174, 516] on mark "194361" at bounding box center [151, 517] width 57 height 23
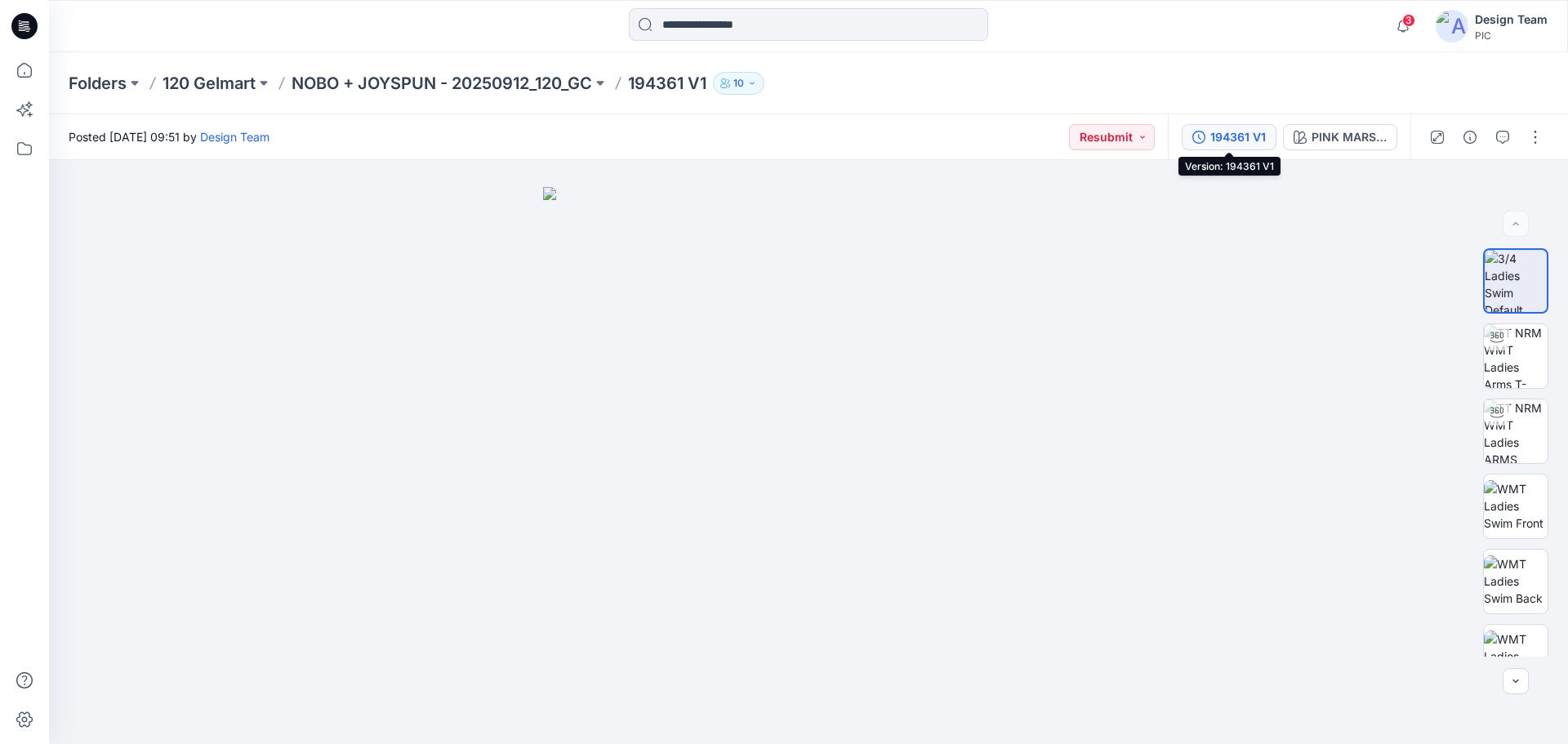
drag, startPoint x: 1236, startPoint y: 133, endPoint x: 1348, endPoint y: 155, distance: 114.1
click at [1236, 134] on div "194361 V1" at bounding box center [1238, 136] width 55 height 18
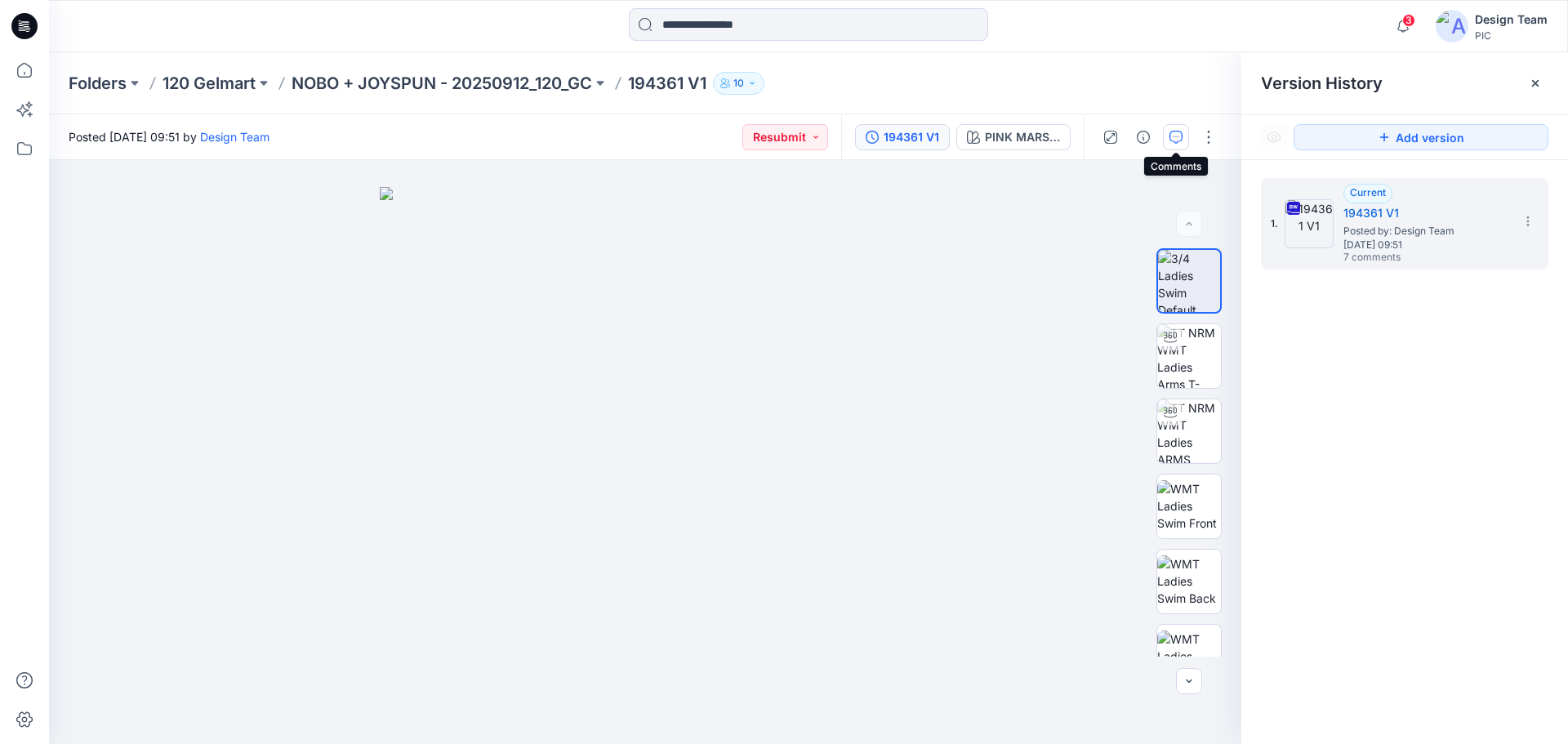
click at [1185, 135] on button "button" at bounding box center [1176, 136] width 26 height 26
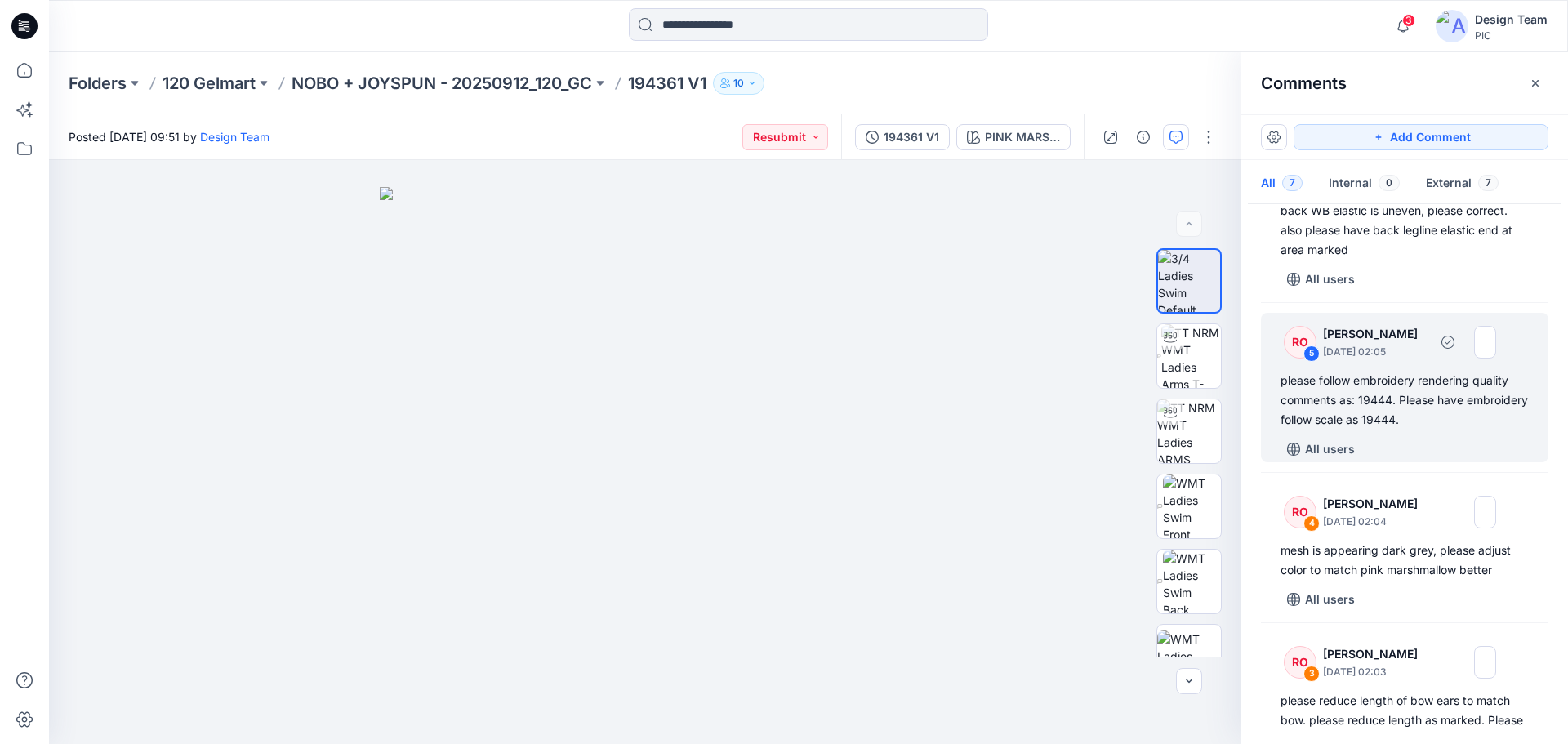
scroll to position [327, 0]
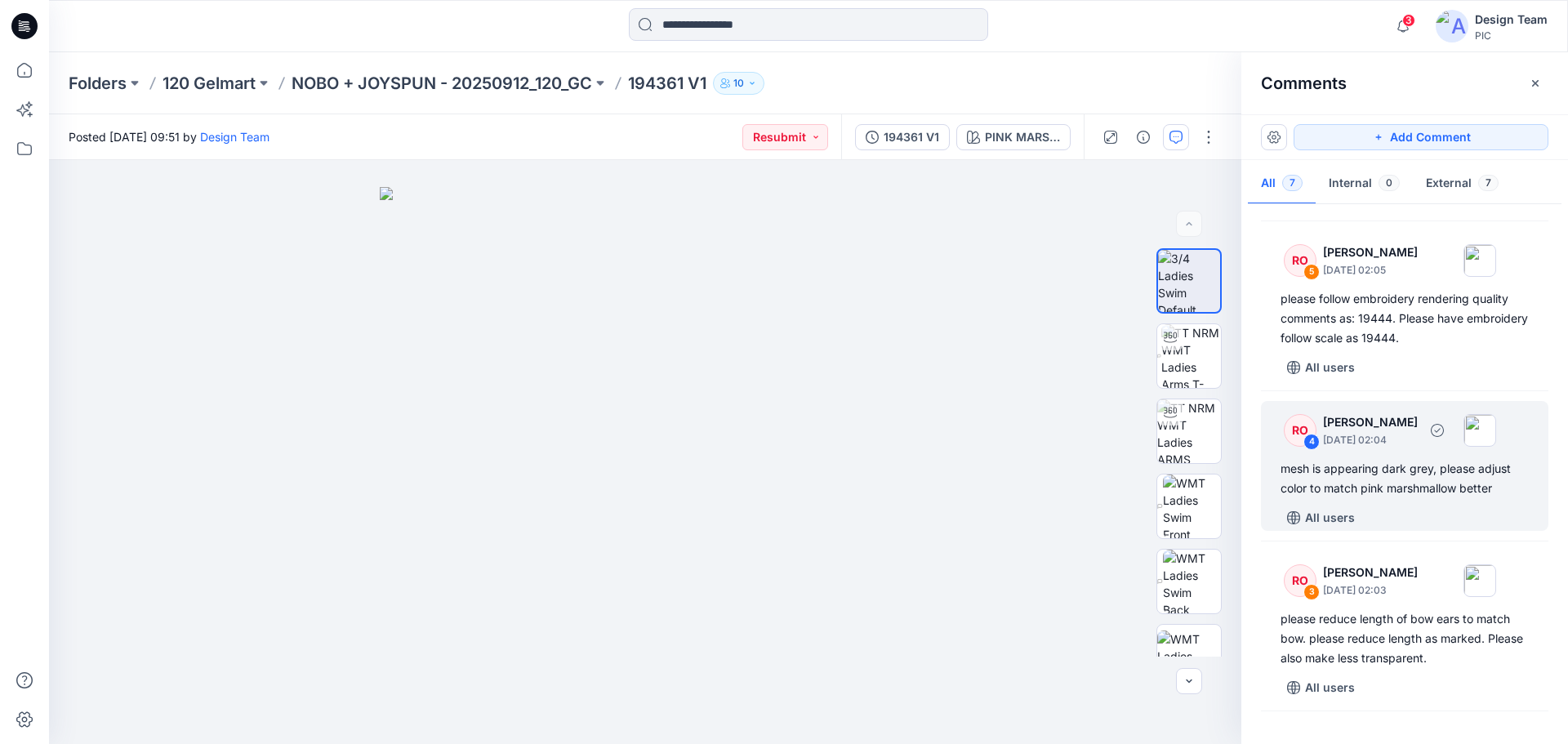
click at [1377, 491] on div "mesh is appearing dark grey, please adjust color to match pink marshmallow bett…" at bounding box center [1404, 478] width 249 height 40
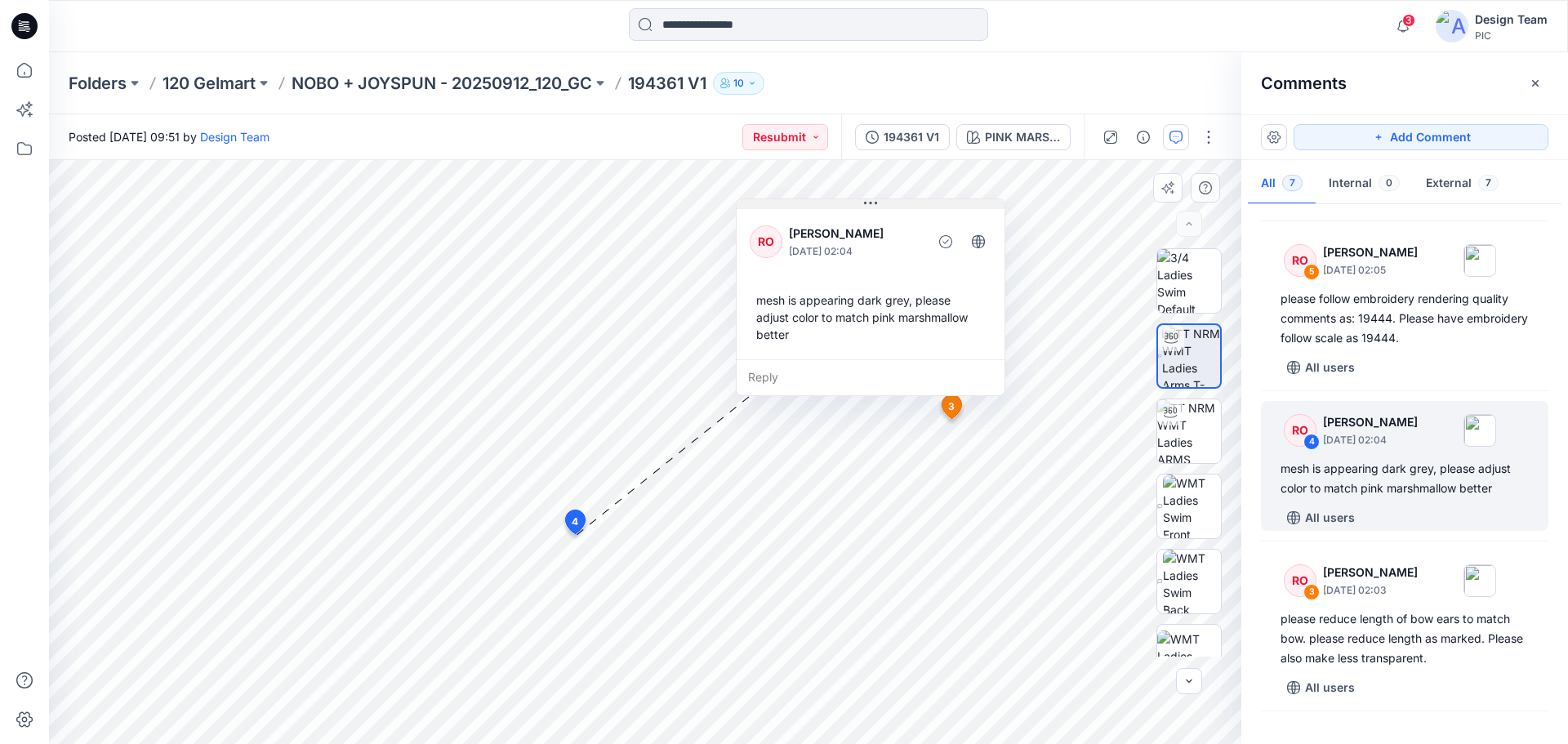
drag, startPoint x: 704, startPoint y: 548, endPoint x: 882, endPoint y: 201, distance: 390.0
click at [882, 201] on button at bounding box center [870, 204] width 268 height 10
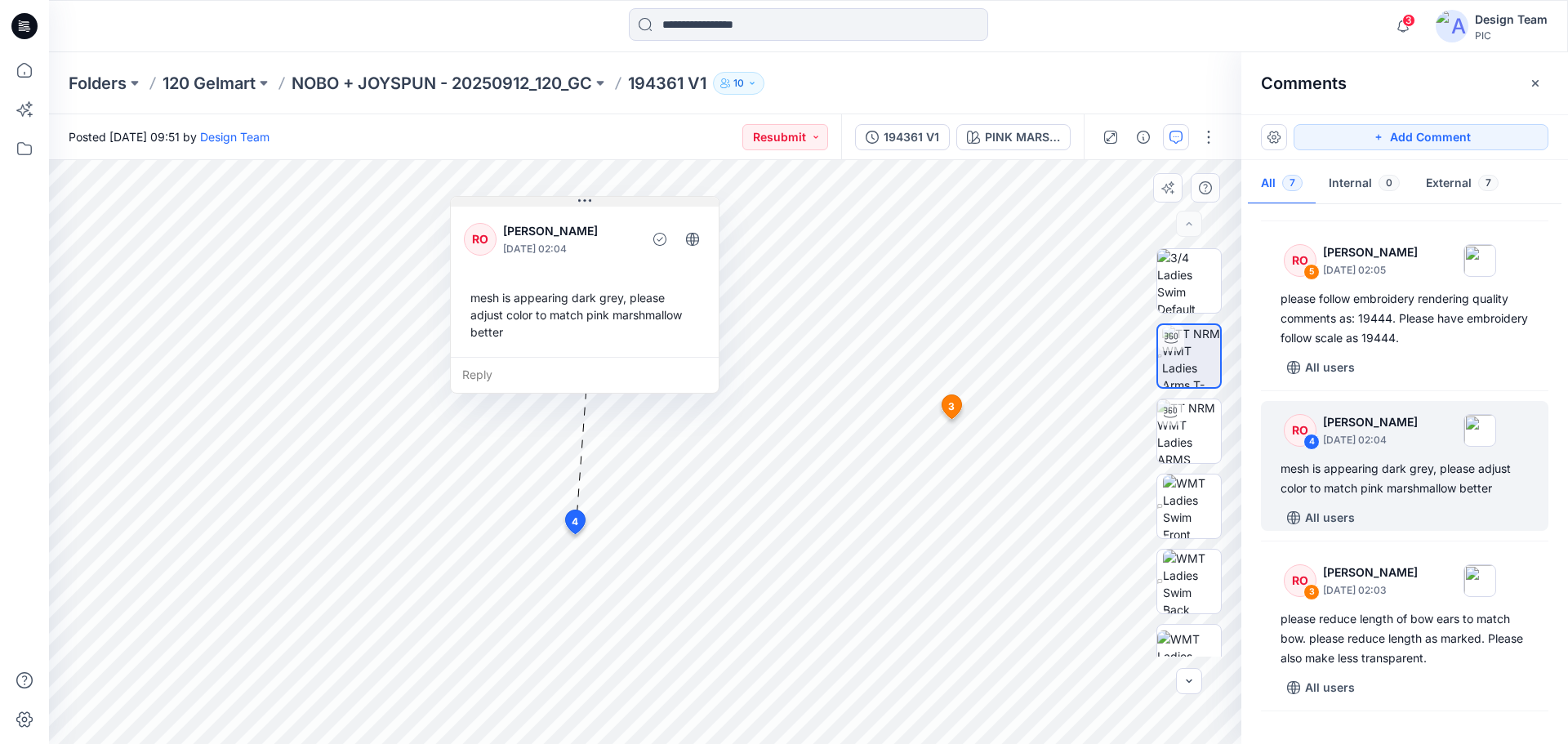
drag, startPoint x: 859, startPoint y: 198, endPoint x: 566, endPoint y: 198, distance: 293.0
click at [578, 198] on icon at bounding box center [585, 201] width 14 height 14
drag, startPoint x: 558, startPoint y: 197, endPoint x: 572, endPoint y: 348, distance: 151.6
click at [528, 206] on button at bounding box center [570, 201] width 268 height 10
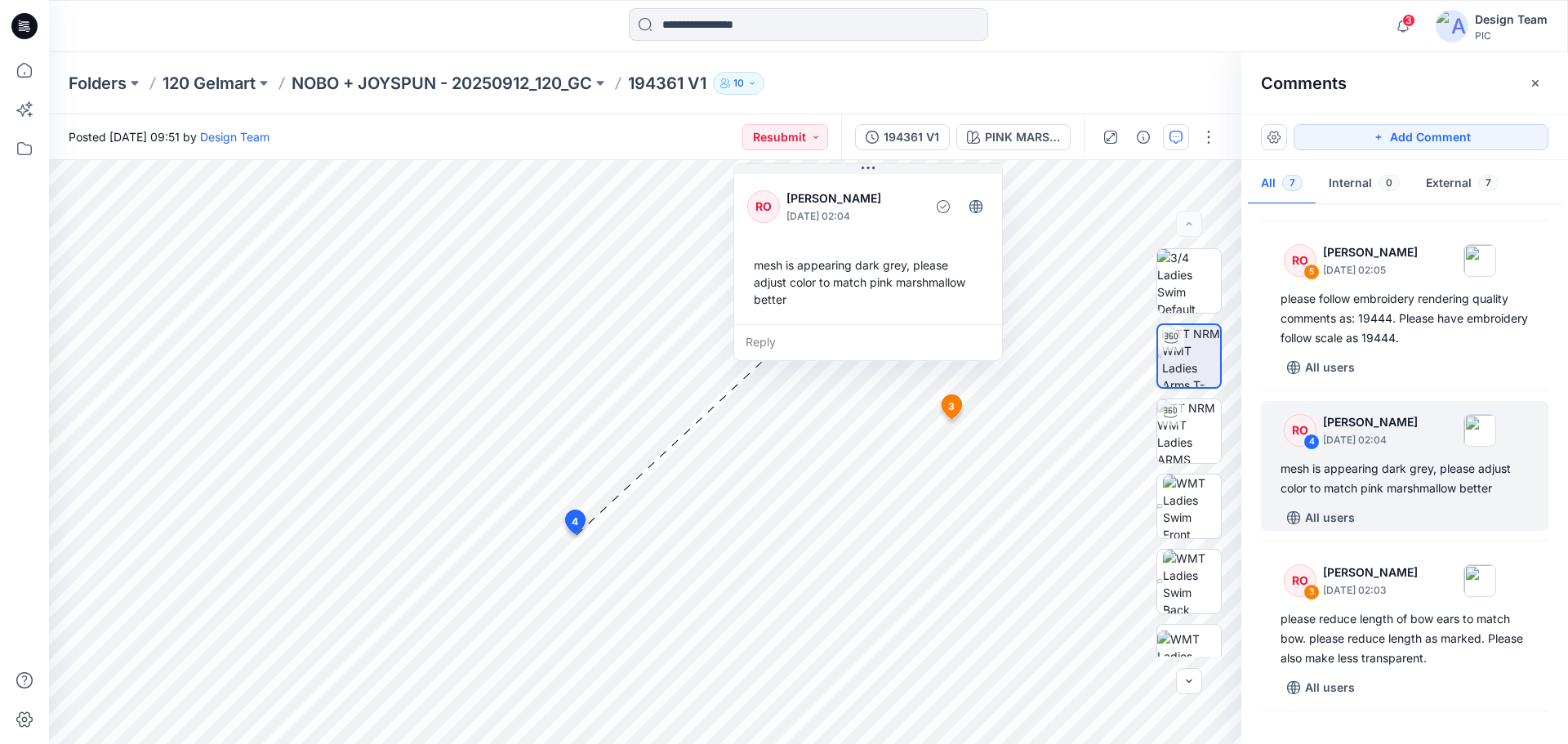
drag, startPoint x: 529, startPoint y: 284, endPoint x: 859, endPoint y: 153, distance: 355.1
click at [859, 153] on div "Posted [DATE] 09:51 by Design Team Resubmit 194361 V1 PINK MARSHMALLOW BW PINK …" at bounding box center [808, 429] width 1519 height 630
click at [740, 17] on input at bounding box center [808, 24] width 359 height 33
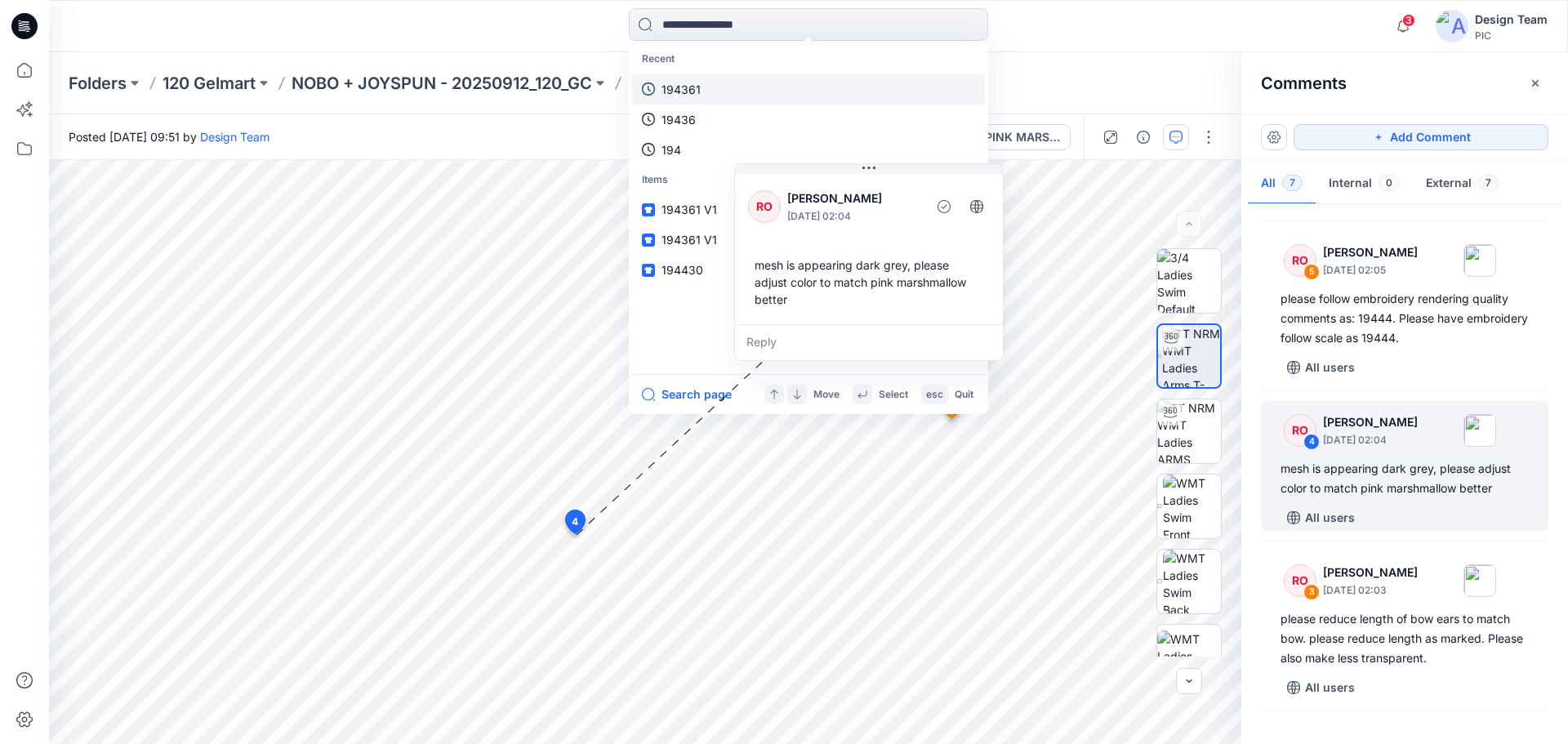
click at [712, 90] on link "194361" at bounding box center [808, 89] width 353 height 30
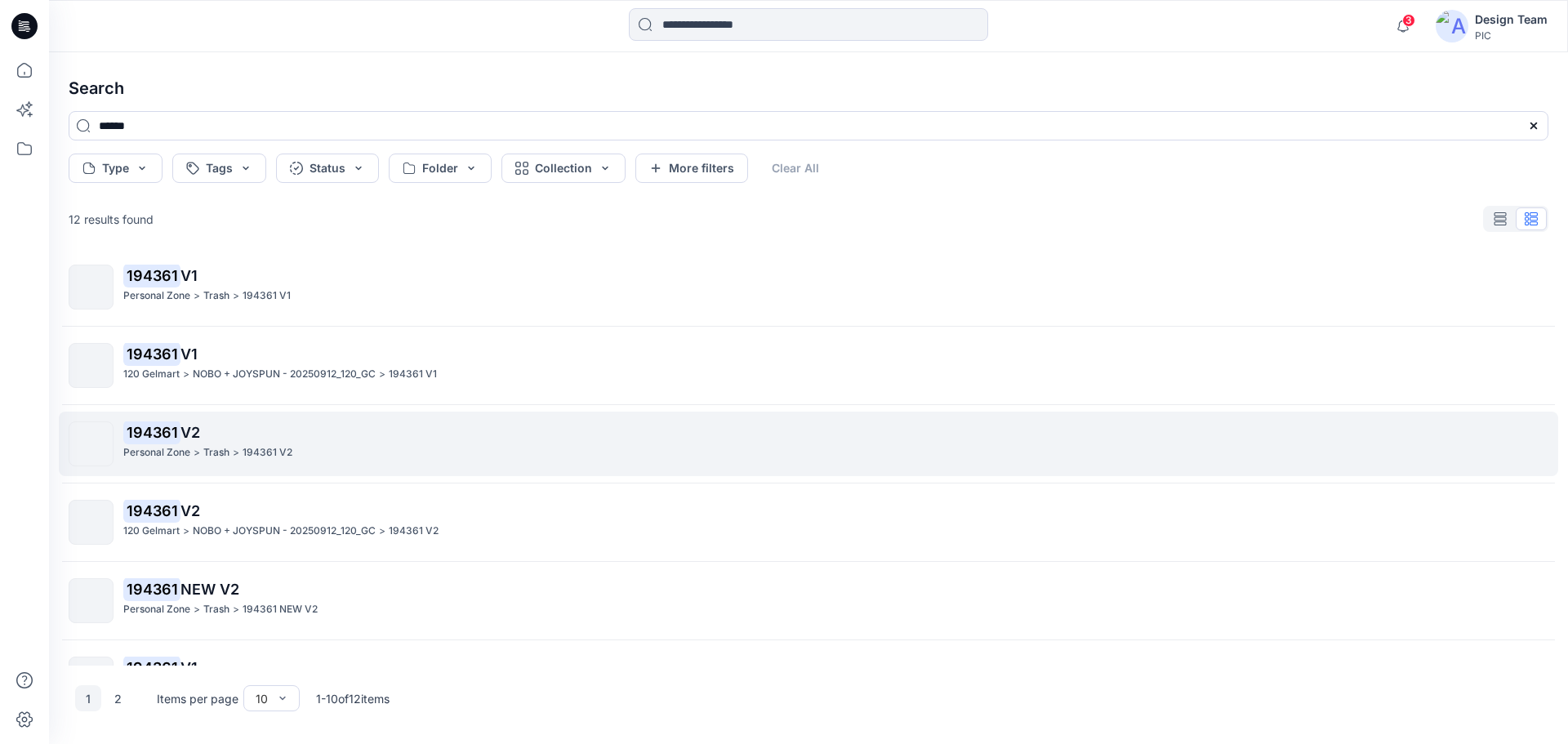
scroll to position [245, 0]
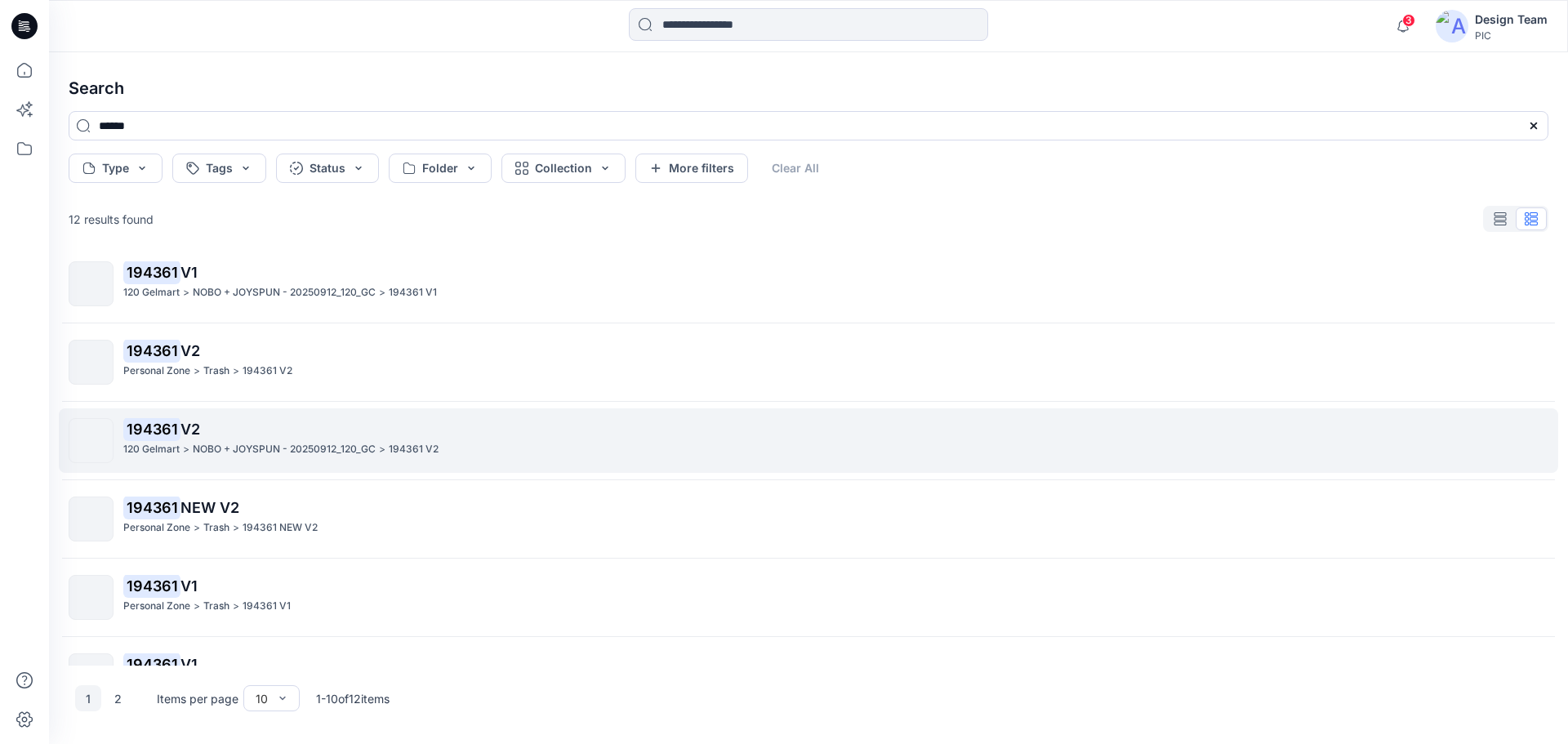
click at [234, 436] on p "194361 V2" at bounding box center [835, 430] width 1425 height 23
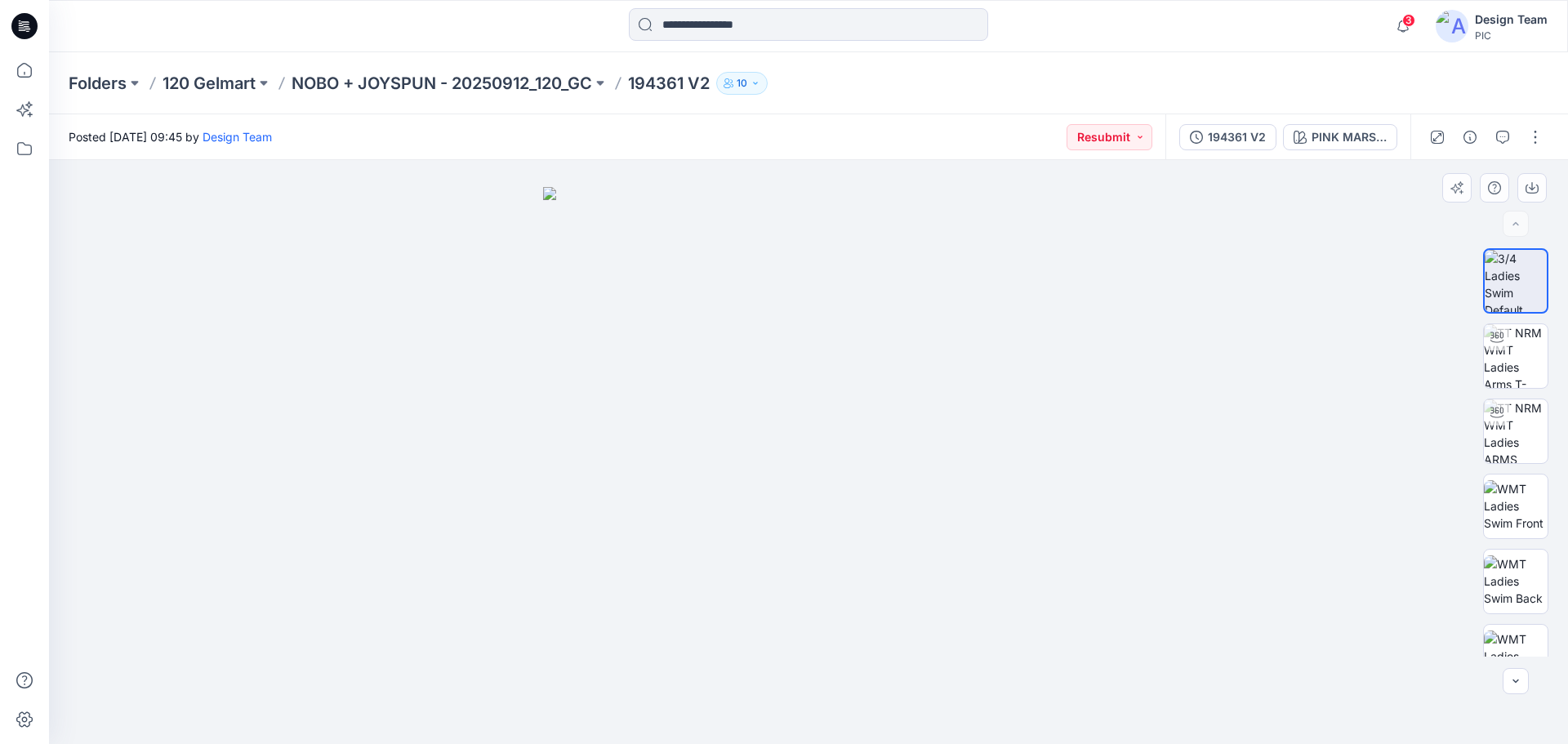
drag, startPoint x: 432, startPoint y: 295, endPoint x: 588, endPoint y: 426, distance: 203.7
click at [522, 408] on div at bounding box center [808, 451] width 1519 height 583
click at [1503, 432] on img at bounding box center [1516, 432] width 64 height 64
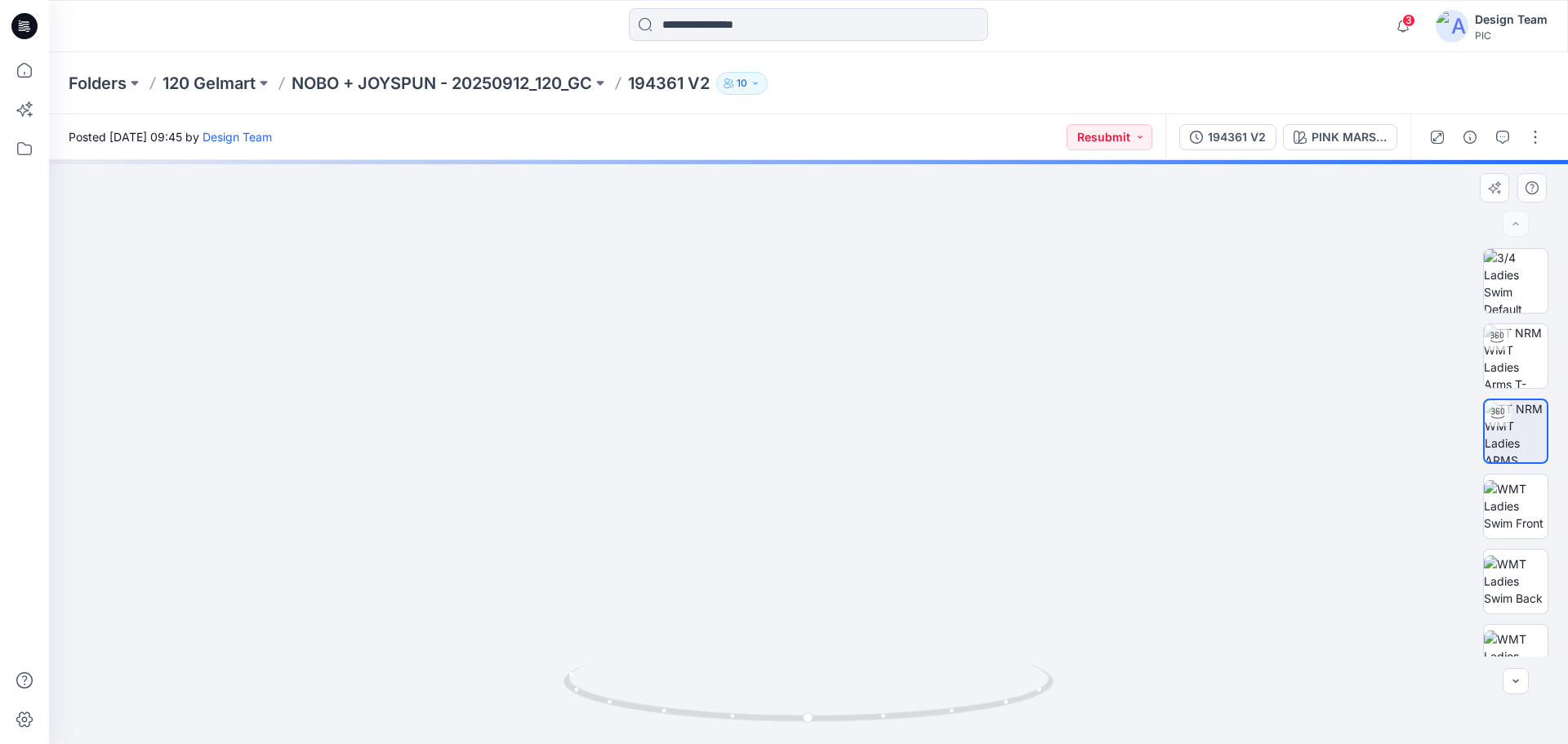
drag, startPoint x: 920, startPoint y: 599, endPoint x: 922, endPoint y: 588, distance: 11.2
click at [922, 588] on img at bounding box center [808, 283] width 1243 height 922
drag, startPoint x: 965, startPoint y: 379, endPoint x: 965, endPoint y: 349, distance: 30.0
click at [965, 349] on img at bounding box center [808, 245] width 1243 height 997
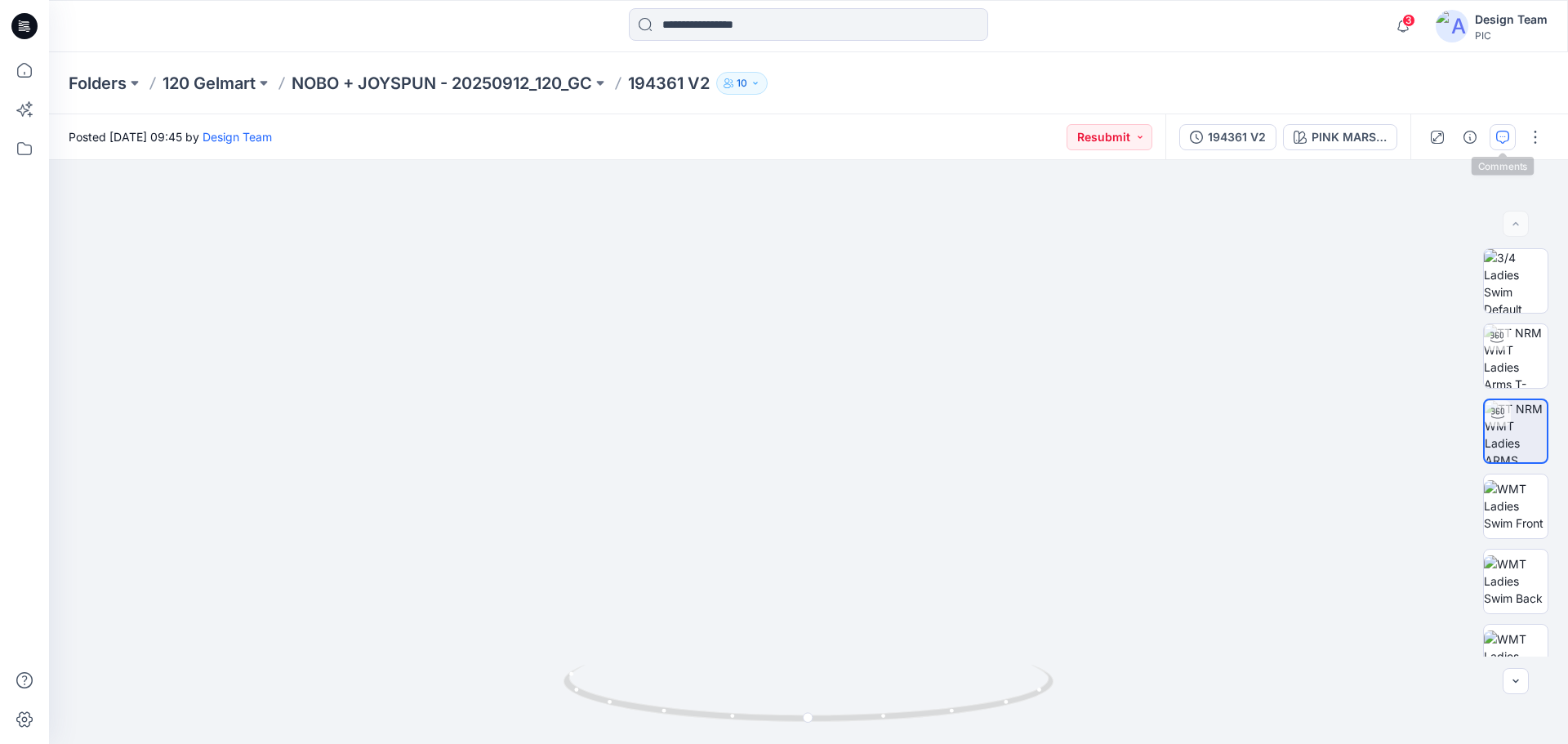
click at [1500, 147] on button "button" at bounding box center [1502, 136] width 26 height 26
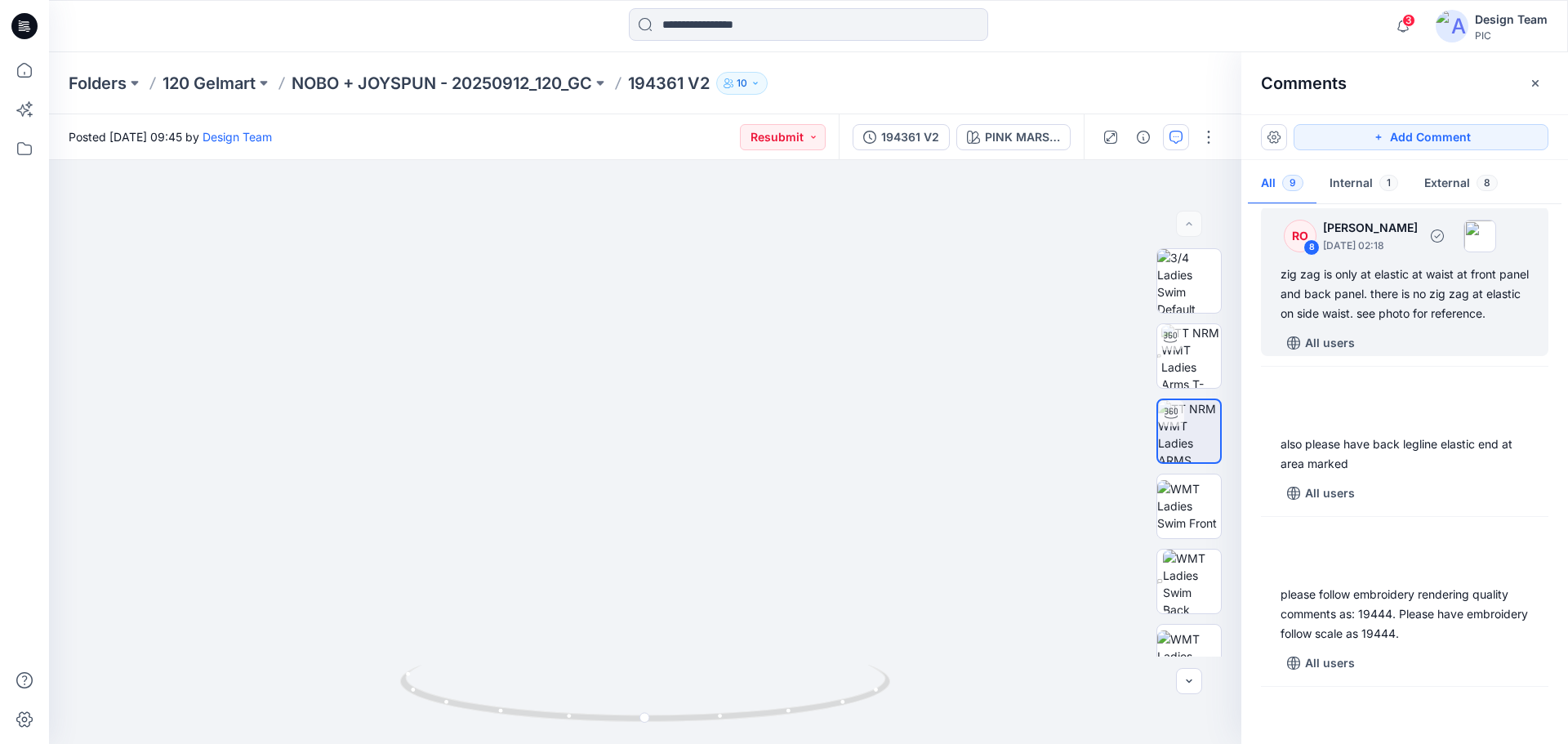
scroll to position [164, 0]
